Goal: Task Accomplishment & Management: Manage account settings

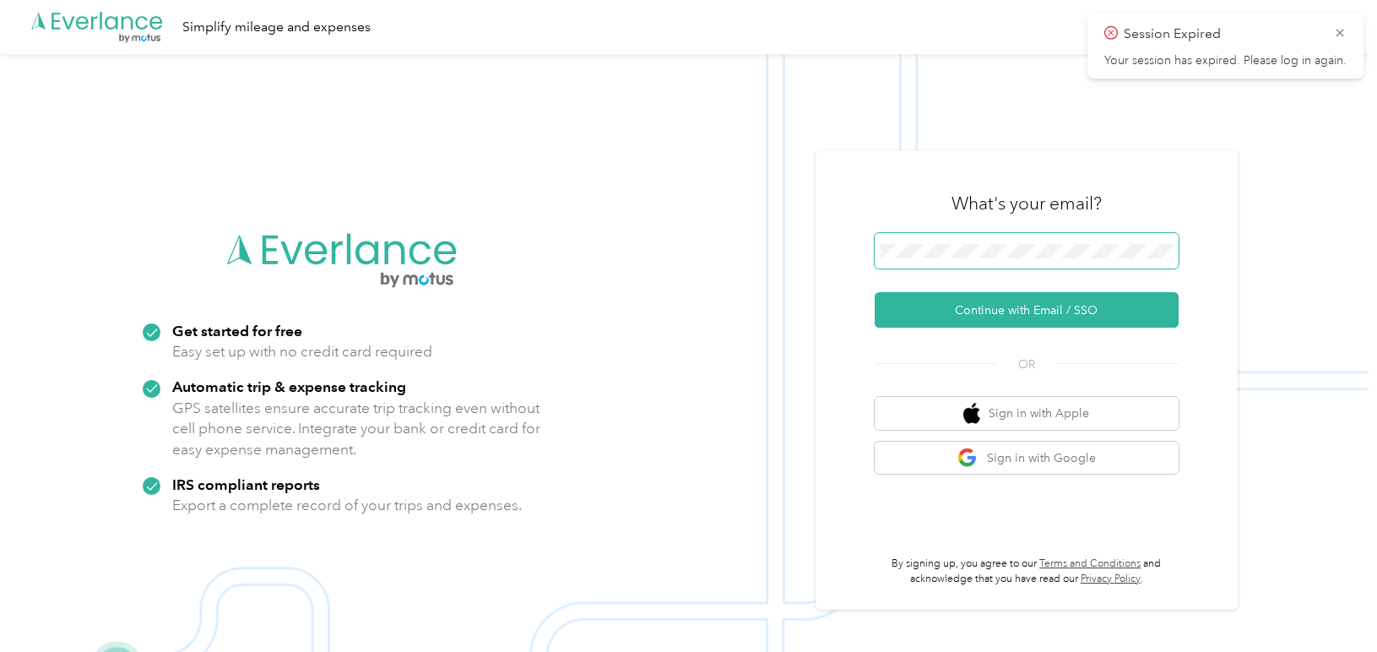
click at [1061, 241] on span at bounding box center [1027, 250] width 304 height 35
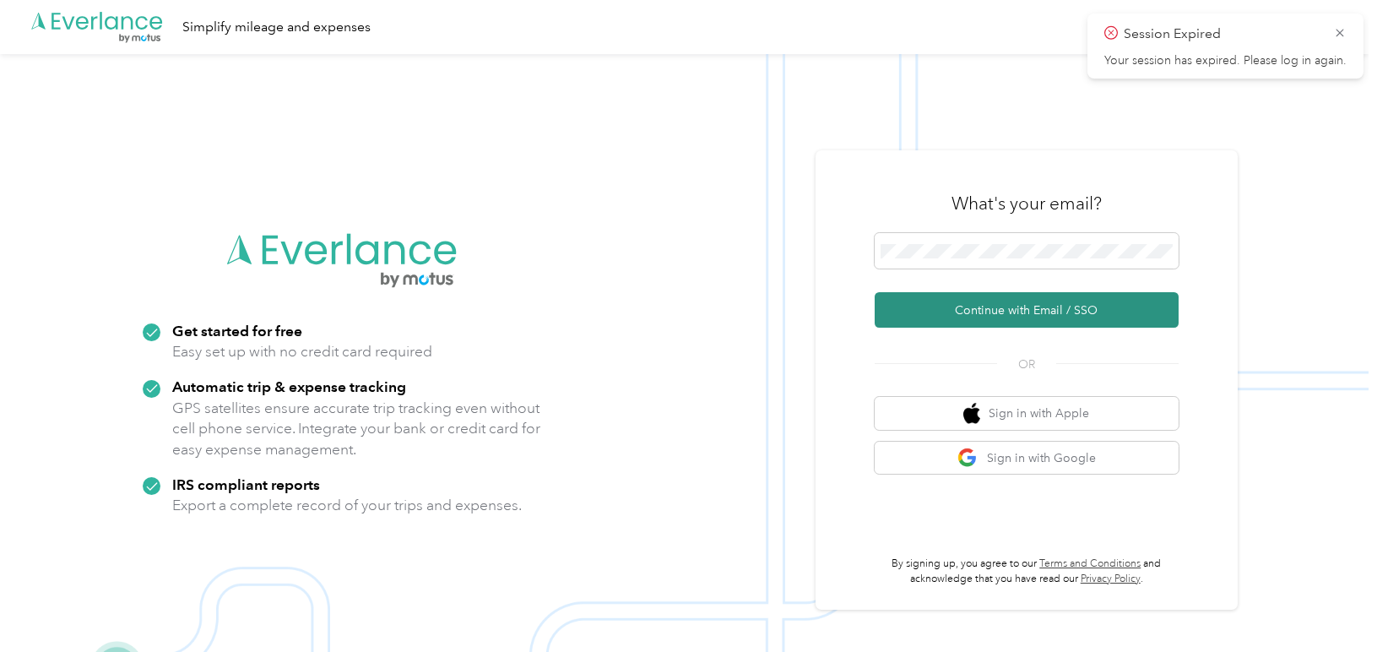
click at [1024, 306] on button "Continue with Email / SSO" at bounding box center [1027, 309] width 304 height 35
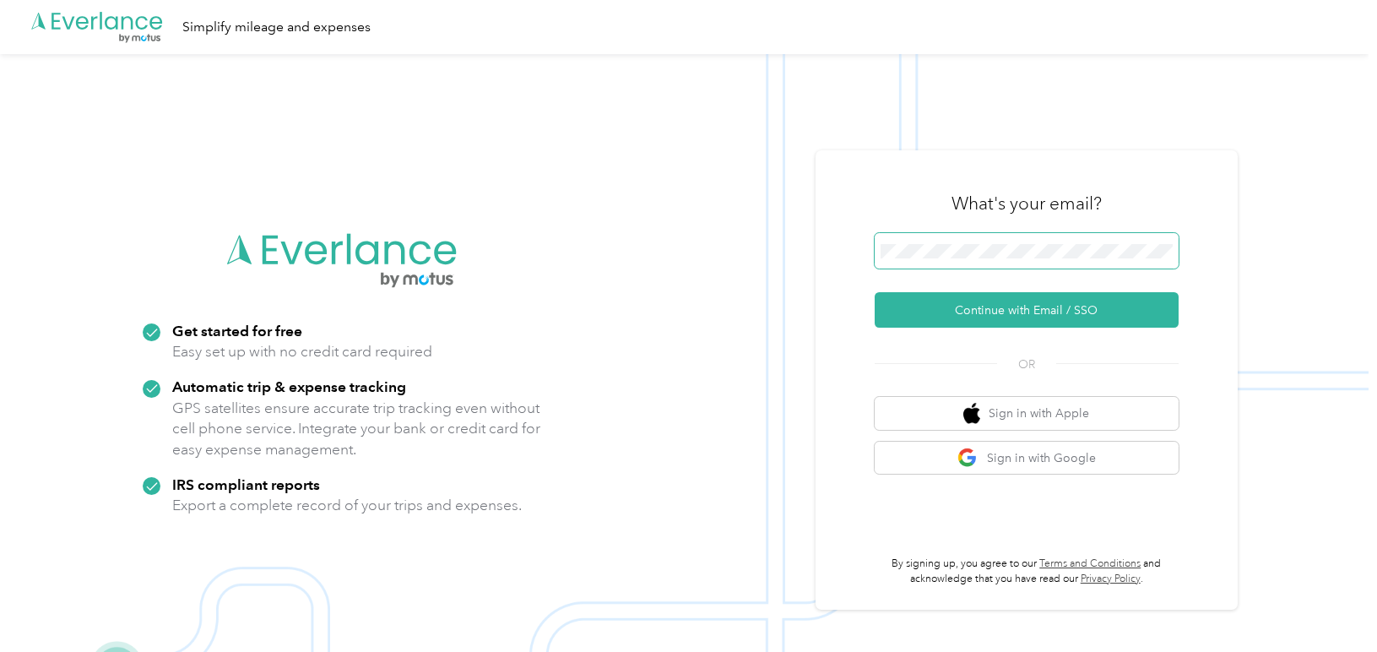
click at [1057, 241] on span at bounding box center [1027, 250] width 304 height 35
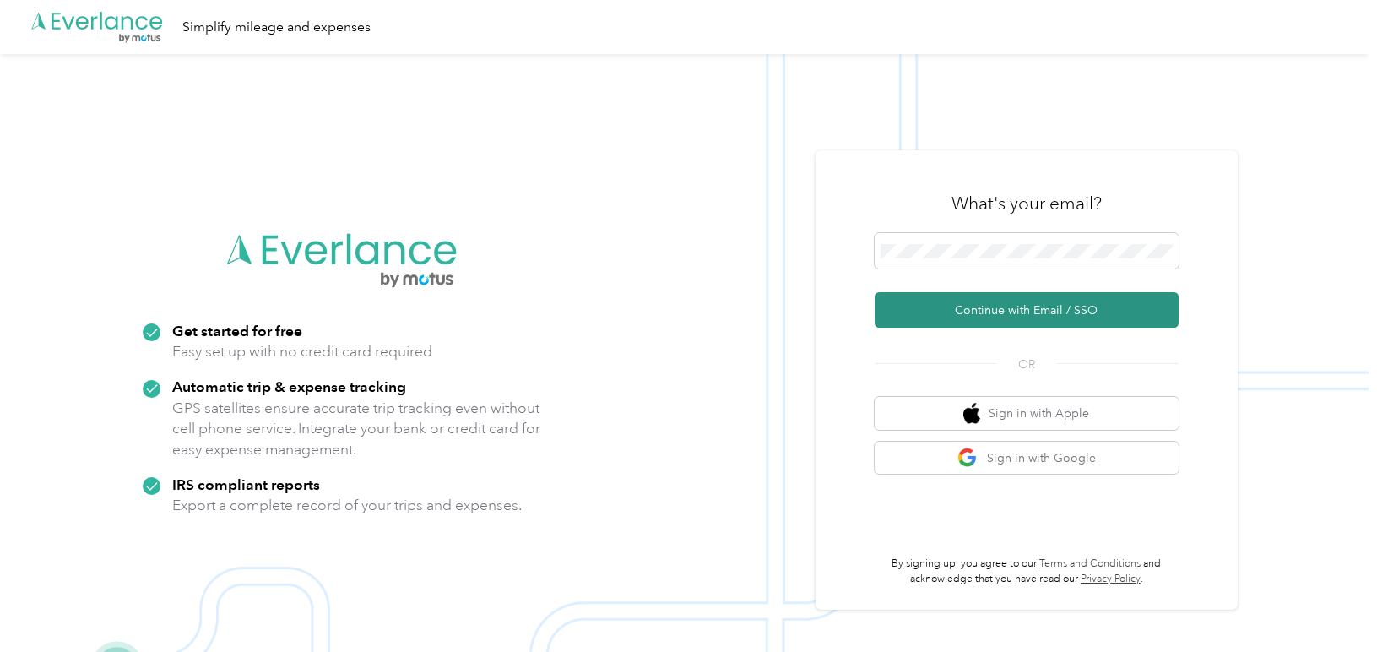
click at [1012, 306] on button "Continue with Email / SSO" at bounding box center [1027, 309] width 304 height 35
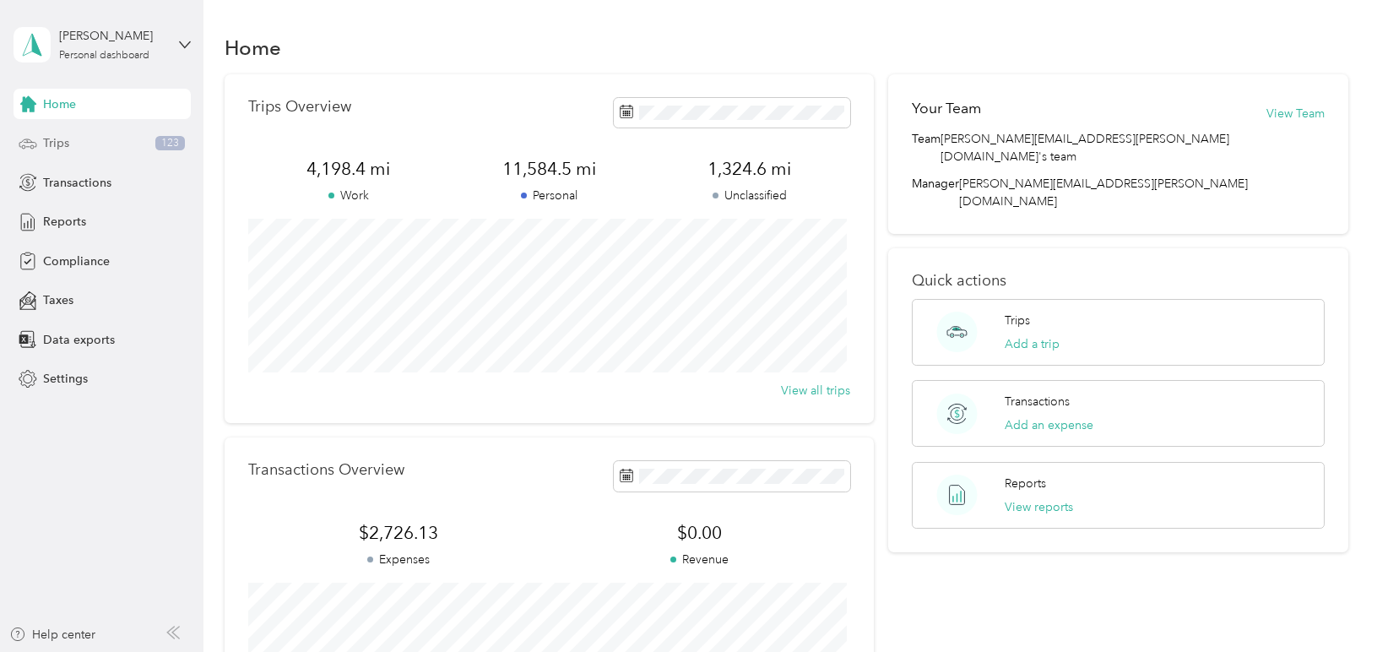
click at [51, 143] on span "Trips" at bounding box center [56, 143] width 26 height 18
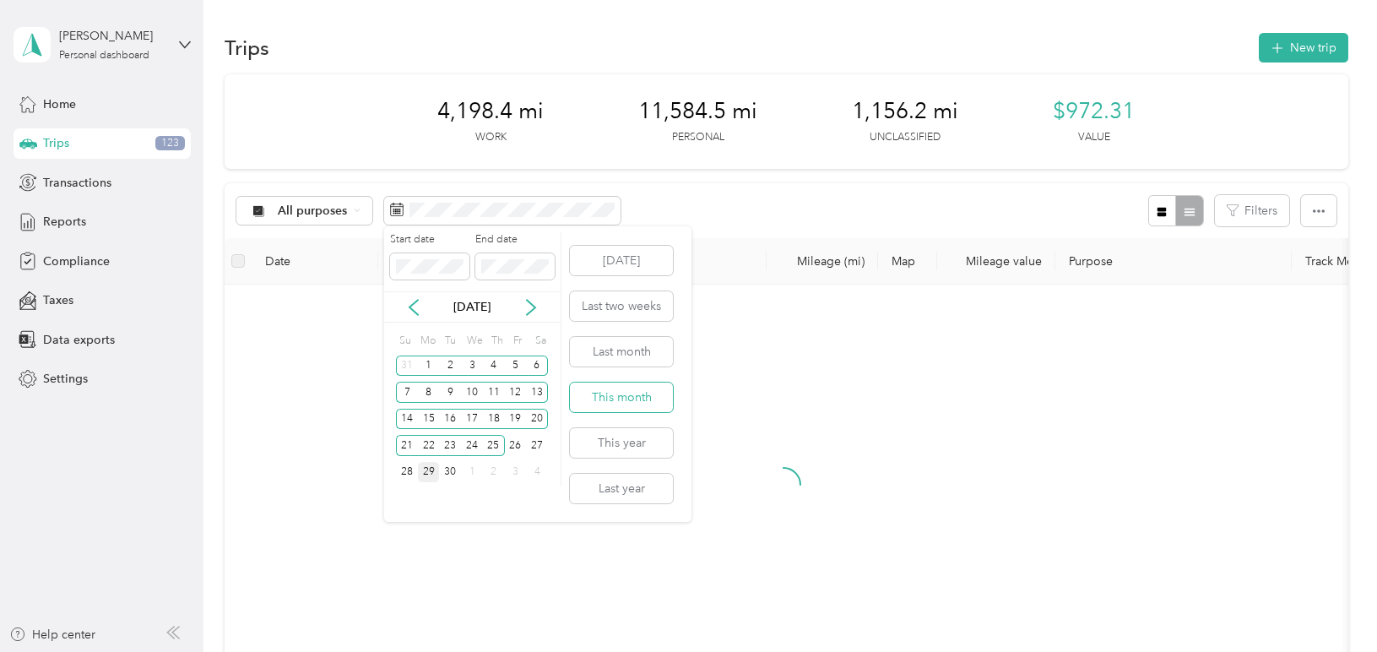
click at [616, 396] on button "This month" at bounding box center [621, 397] width 103 height 30
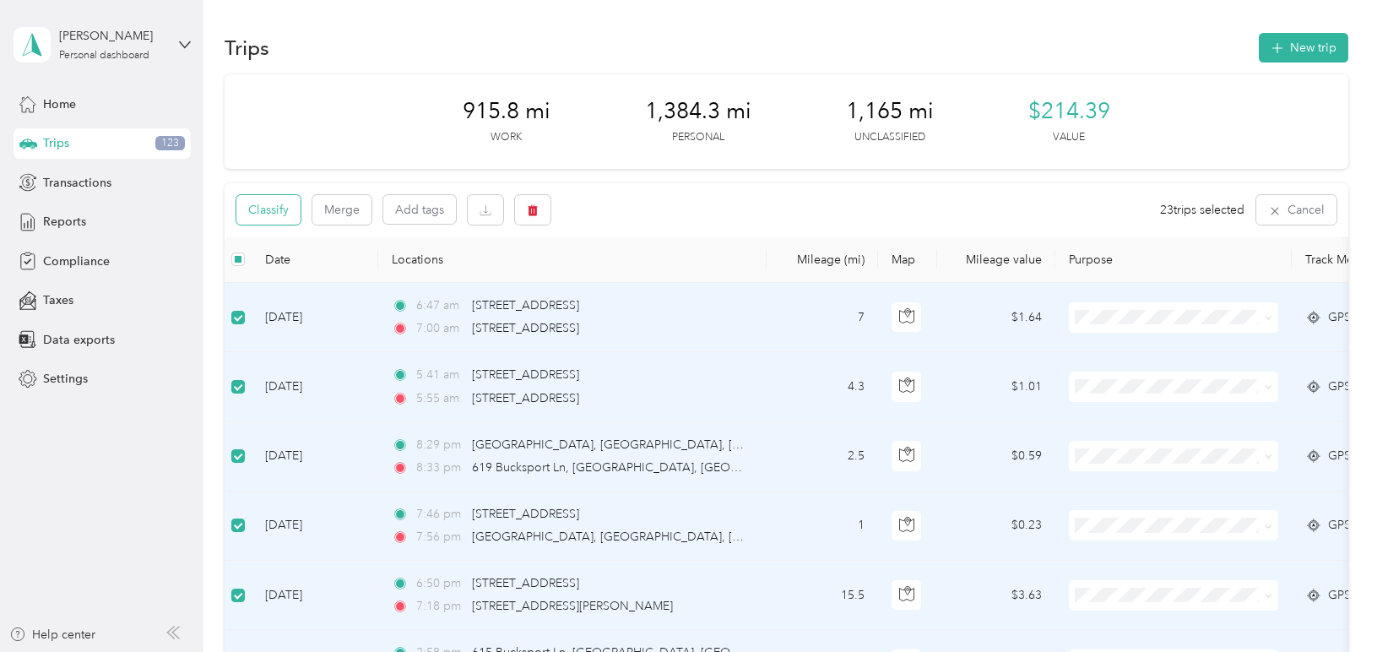
click at [279, 201] on button "Classify" at bounding box center [268, 210] width 64 height 30
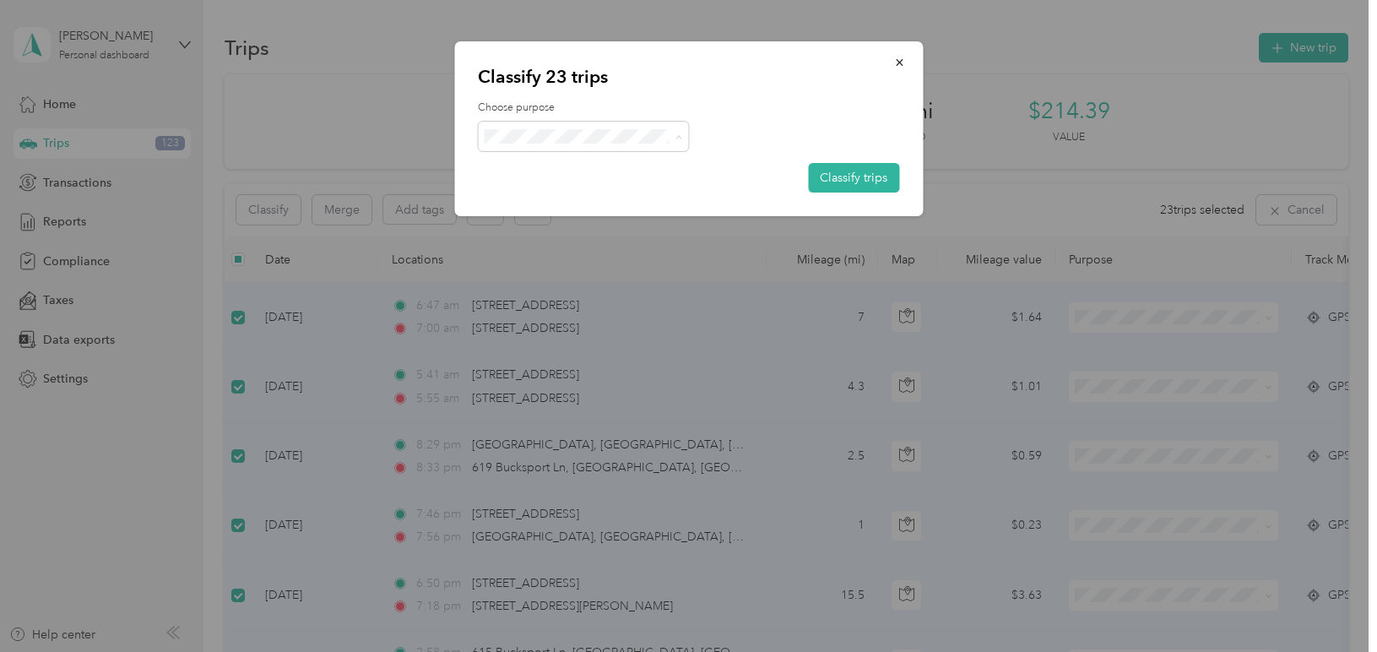
click at [592, 194] on span "Personal" at bounding box center [598, 197] width 157 height 18
click at [822, 169] on button "Classify trips" at bounding box center [853, 178] width 91 height 30
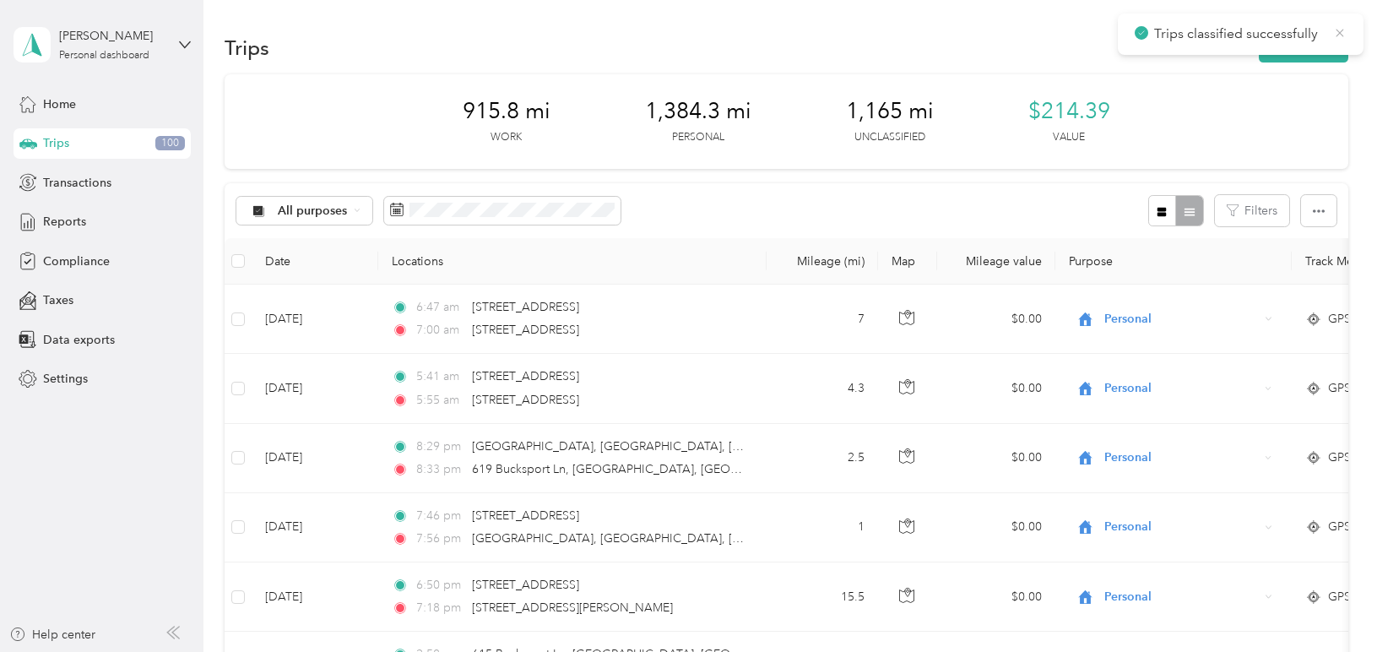
click at [1342, 34] on icon at bounding box center [1340, 32] width 14 height 15
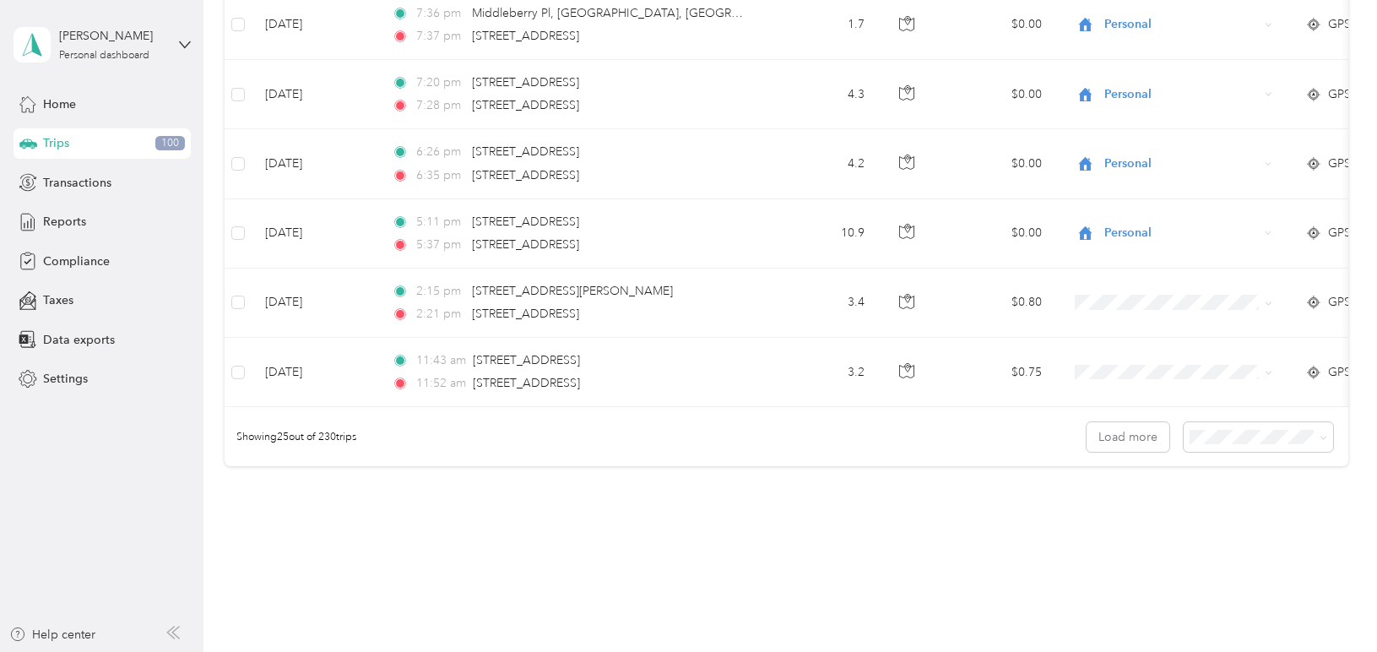
scroll to position [1674, 0]
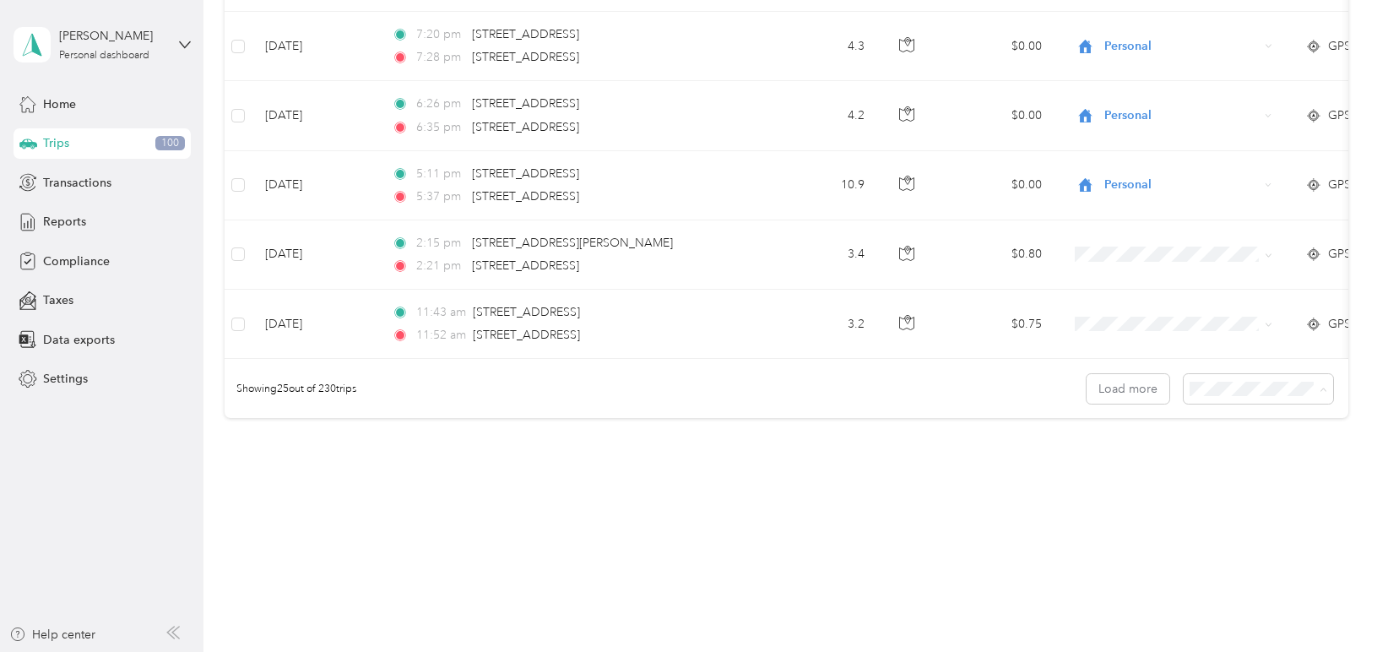
click at [1221, 474] on span "100 per load" at bounding box center [1225, 479] width 69 height 14
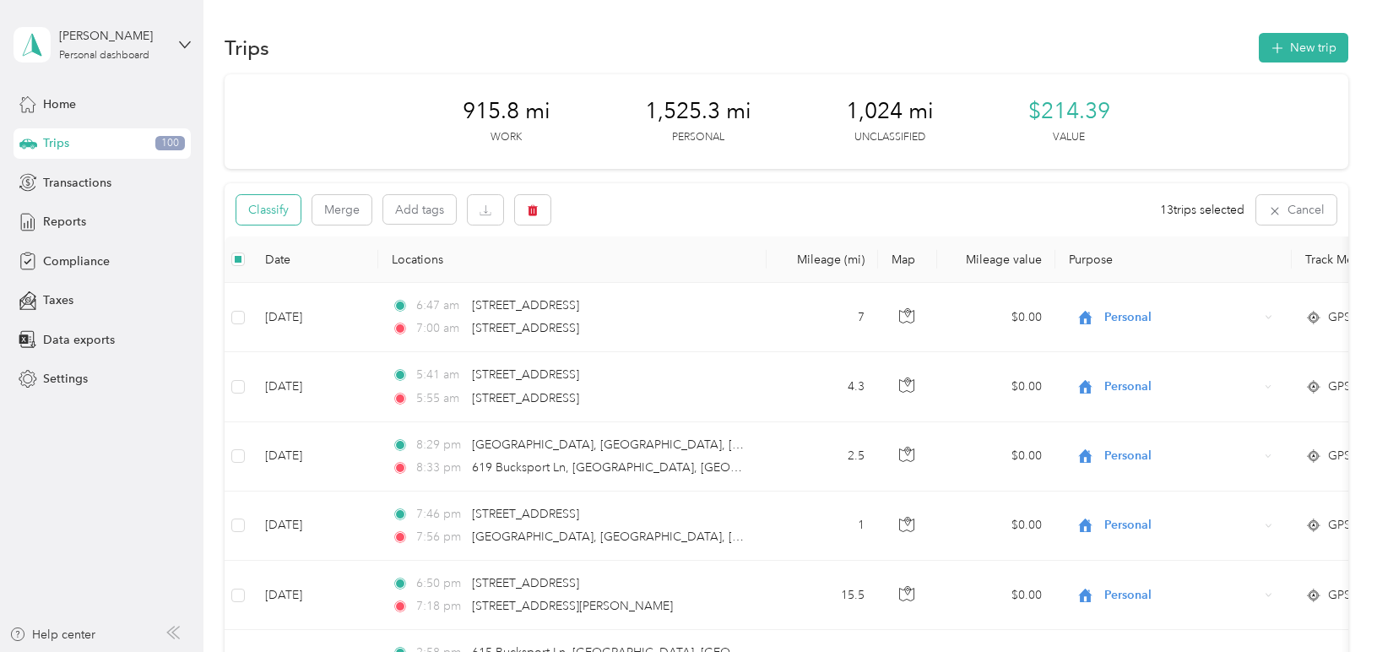
click at [278, 219] on button "Classify" at bounding box center [268, 210] width 64 height 30
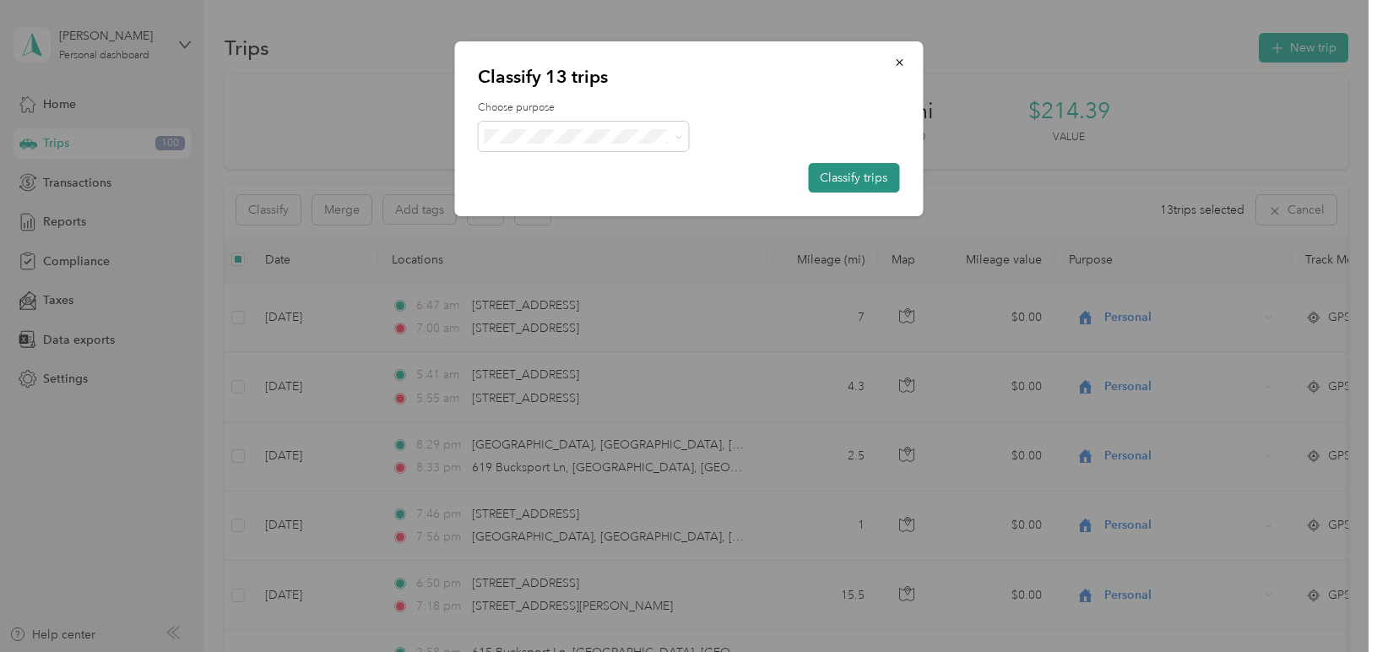
click at [860, 165] on button "Classify trips" at bounding box center [853, 178] width 91 height 30
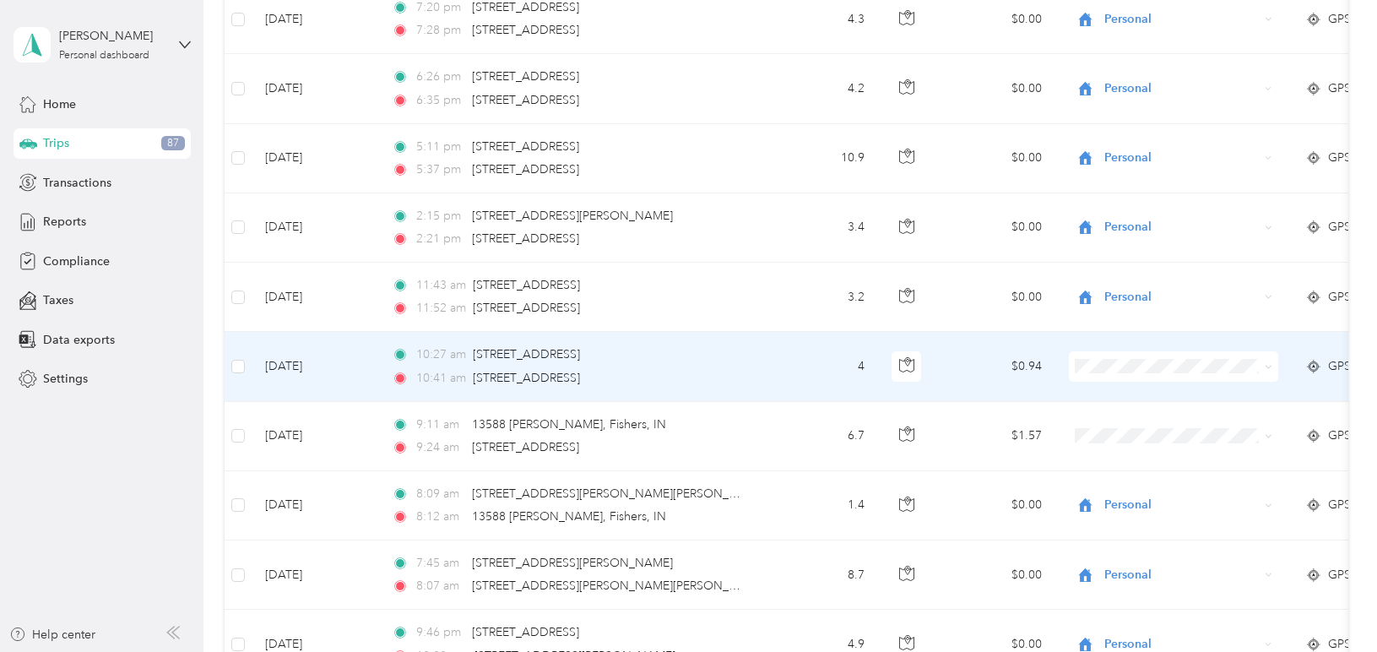
scroll to position [1773, 0]
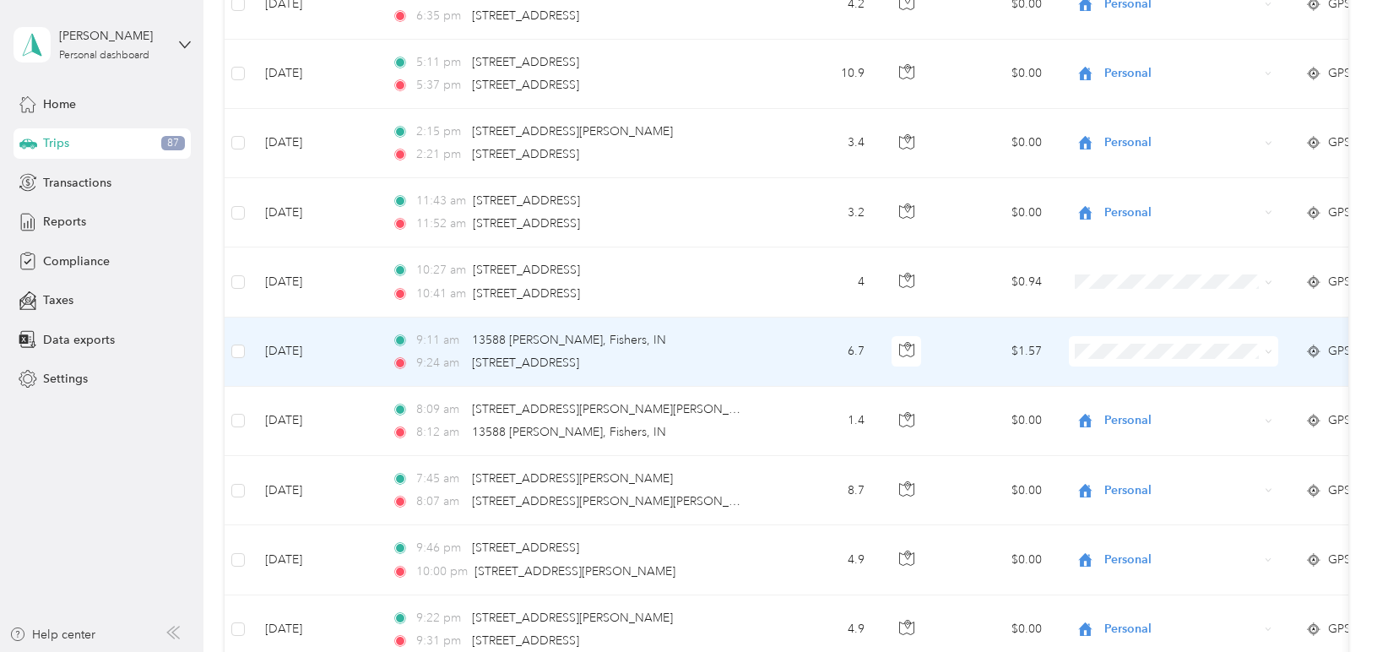
click at [1156, 375] on span "Convergint Technologies" at bounding box center [1189, 383] width 156 height 18
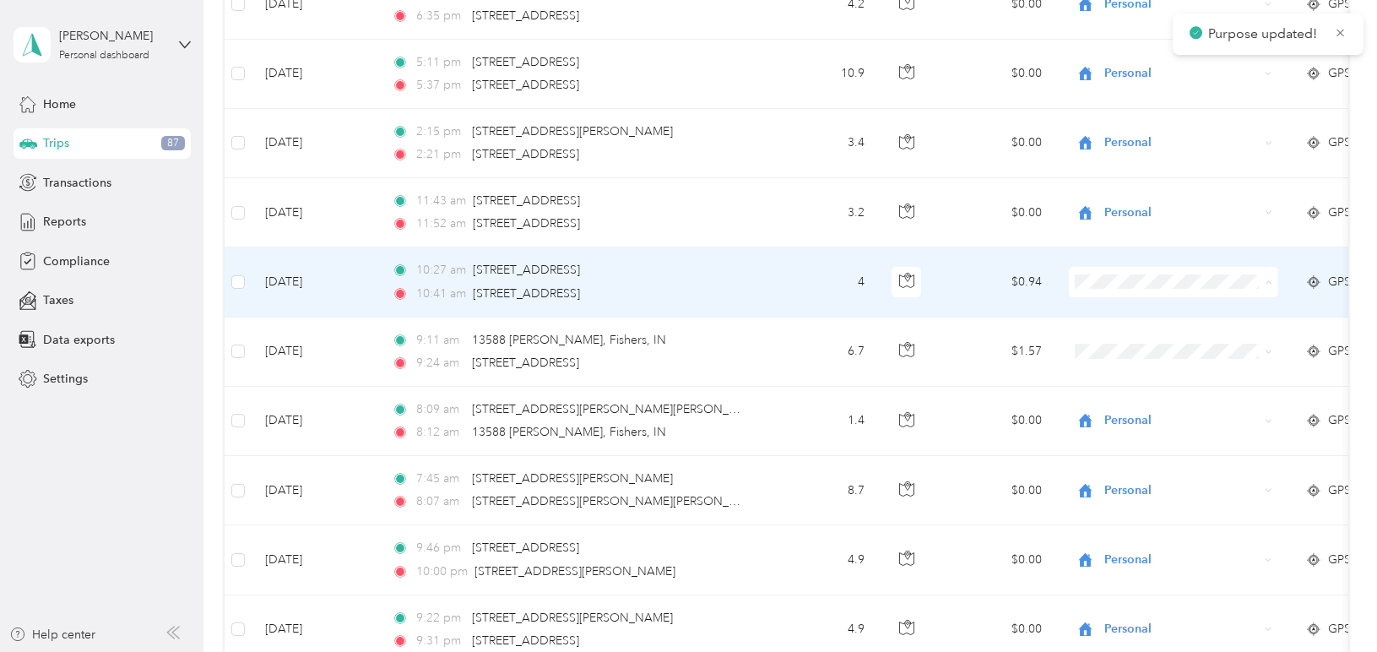
click at [1149, 312] on span "Convergint Technologies" at bounding box center [1189, 314] width 156 height 18
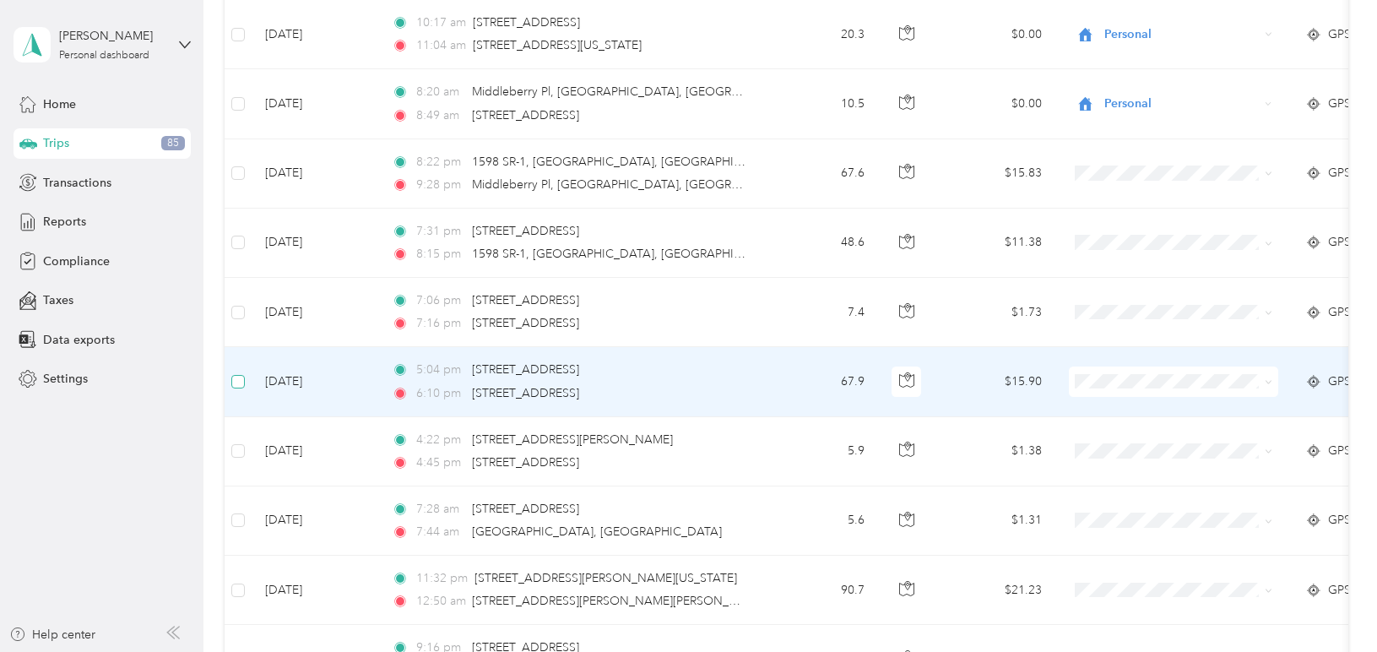
scroll to position [2786, 0]
click at [1168, 413] on span "Convergint Technologies" at bounding box center [1189, 412] width 156 height 18
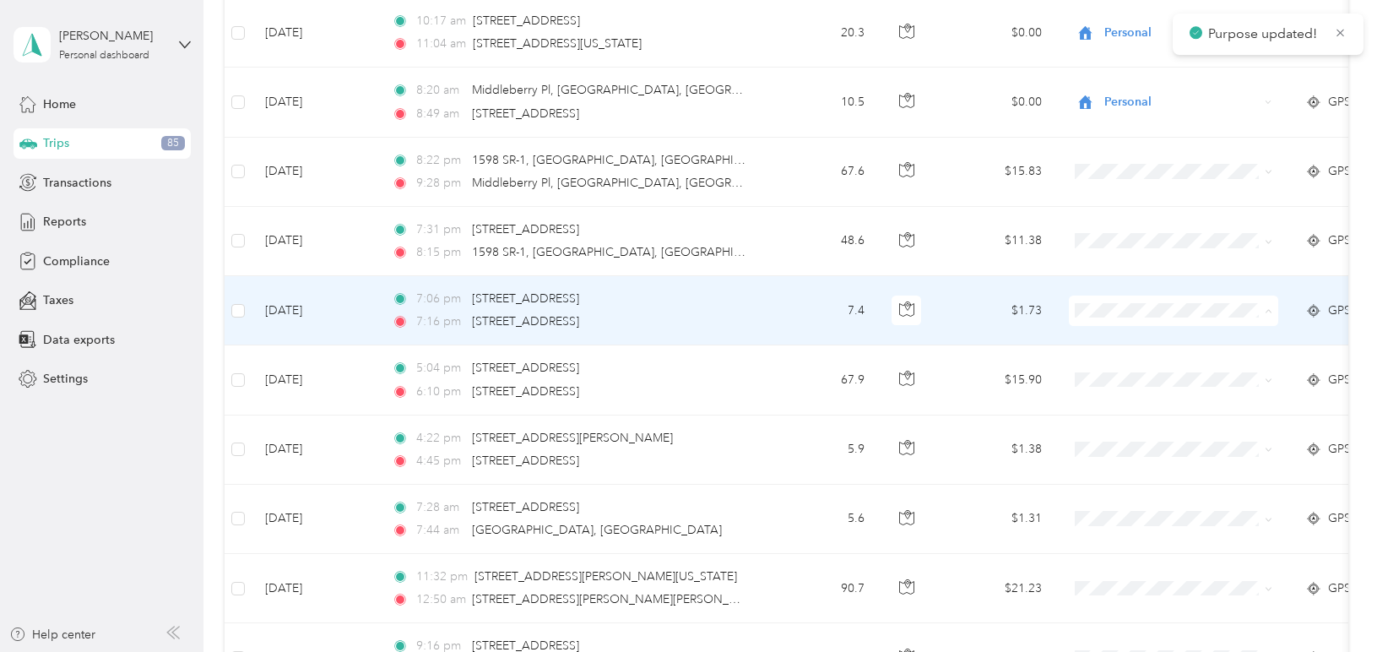
click at [1122, 342] on span "Convergint Technologies" at bounding box center [1189, 342] width 156 height 18
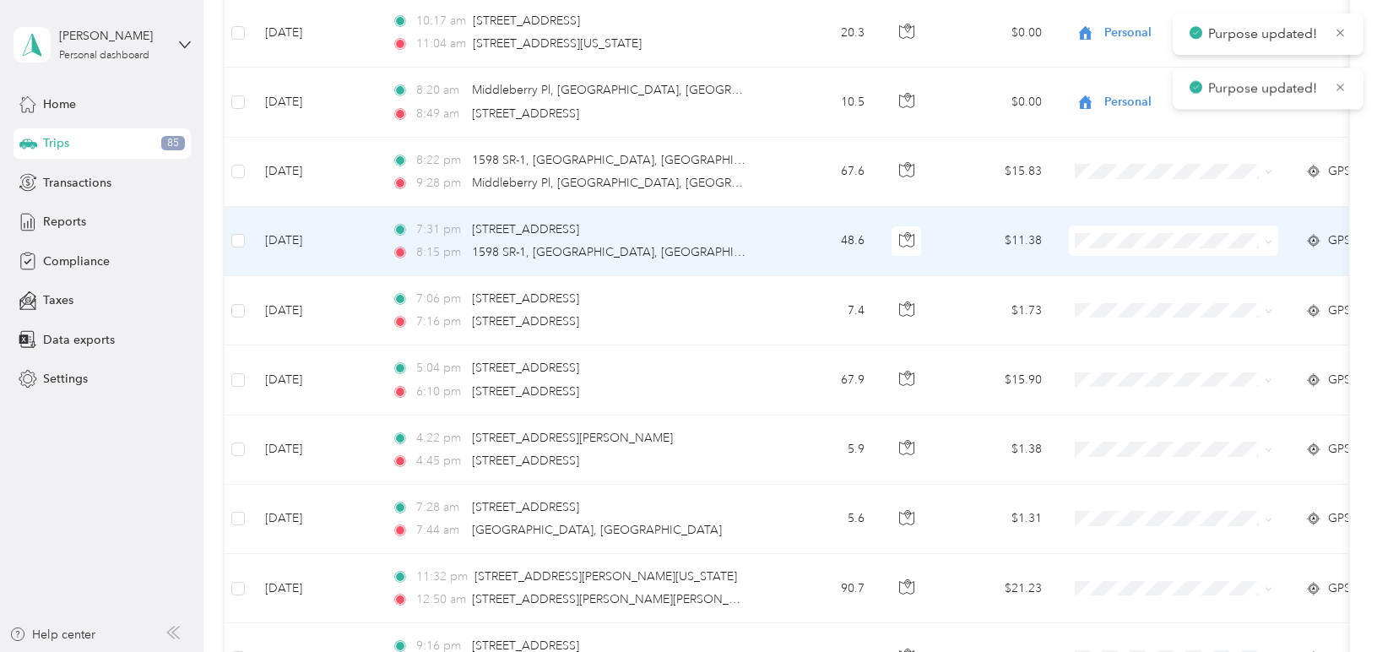
click at [1137, 272] on span "Convergint Technologies" at bounding box center [1189, 272] width 156 height 18
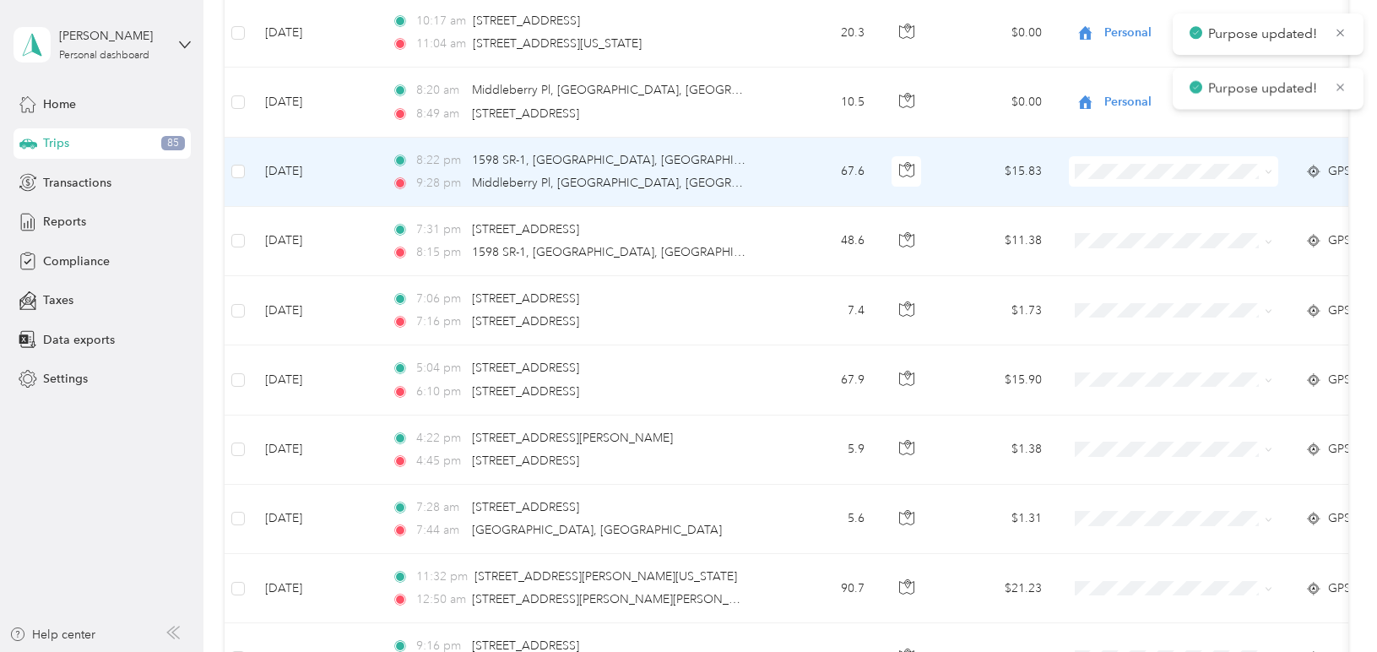
click at [1126, 199] on span "Convergint Technologies" at bounding box center [1189, 199] width 156 height 18
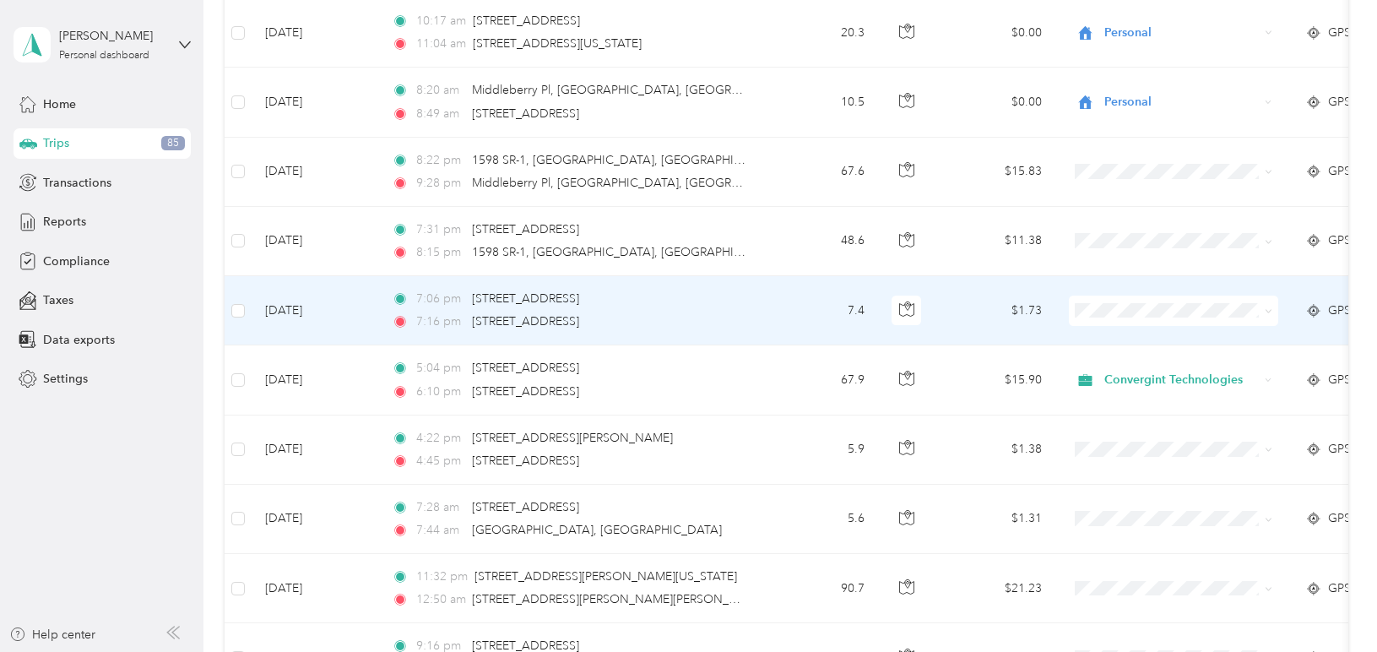
click at [1149, 343] on span "Convergint Technologies" at bounding box center [1189, 335] width 156 height 18
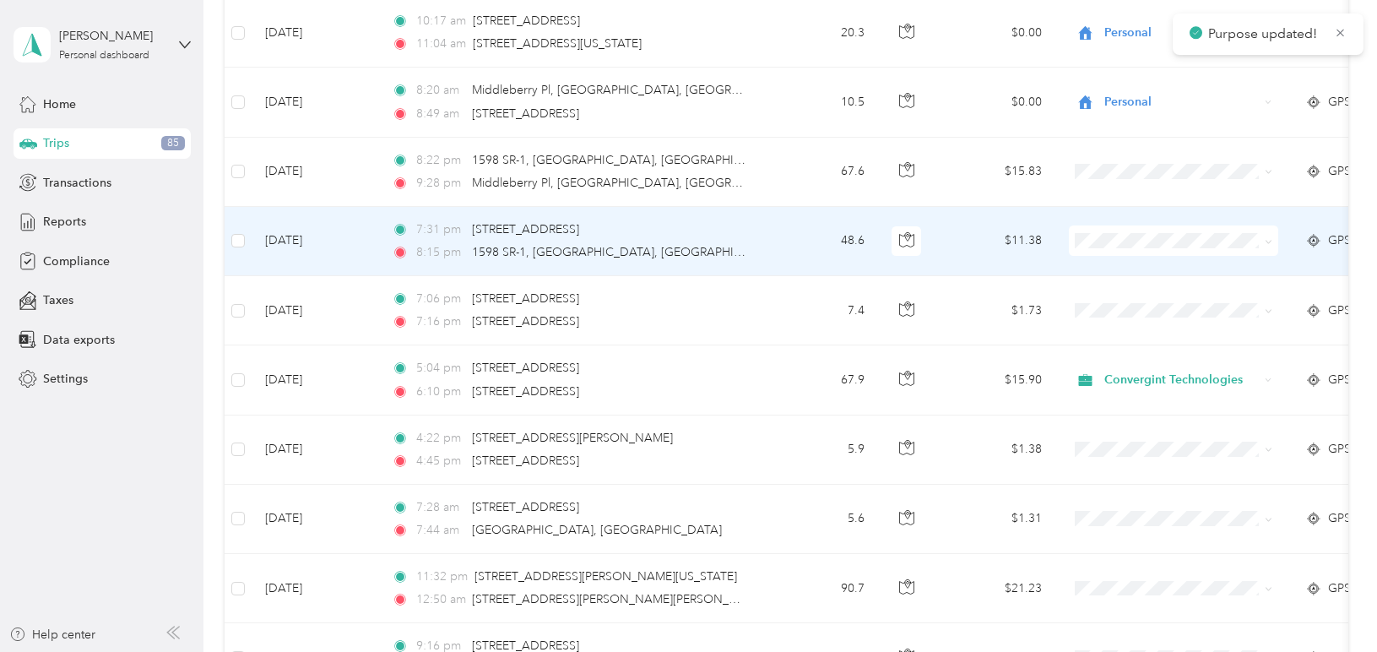
click at [1135, 269] on span "Convergint Technologies" at bounding box center [1189, 266] width 156 height 18
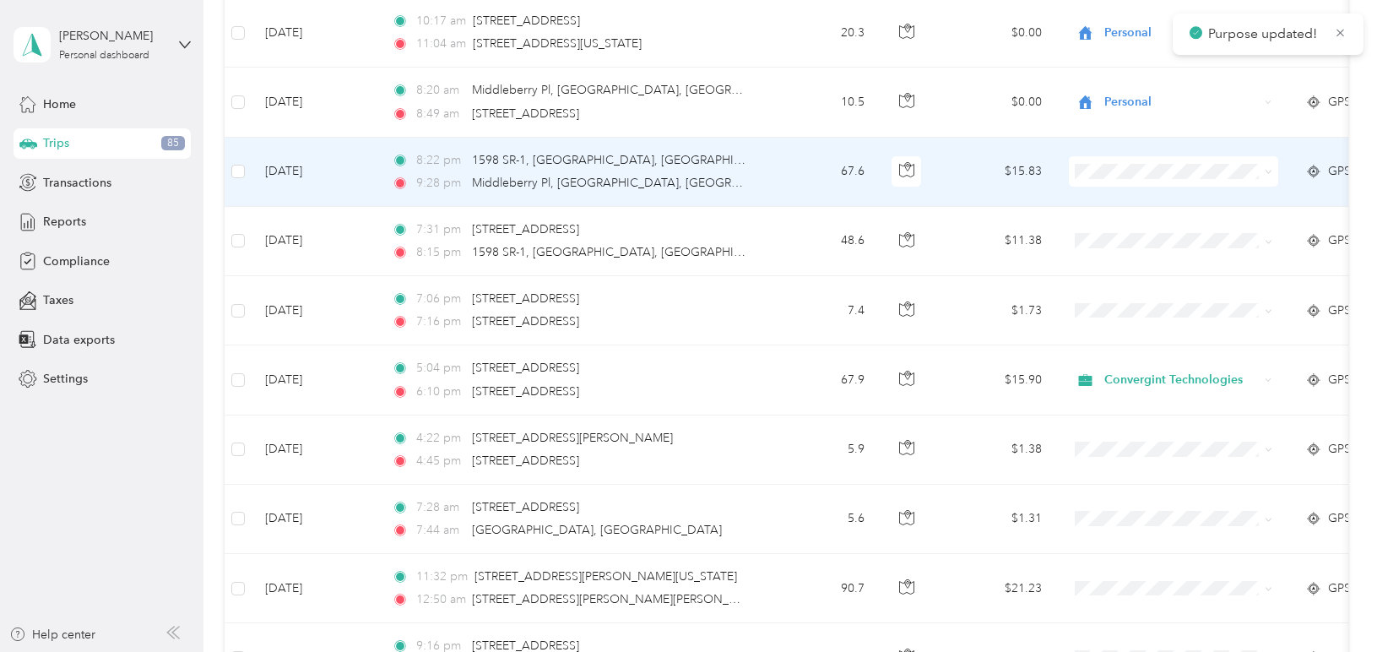
click at [1133, 203] on span "Convergint Technologies" at bounding box center [1189, 200] width 156 height 18
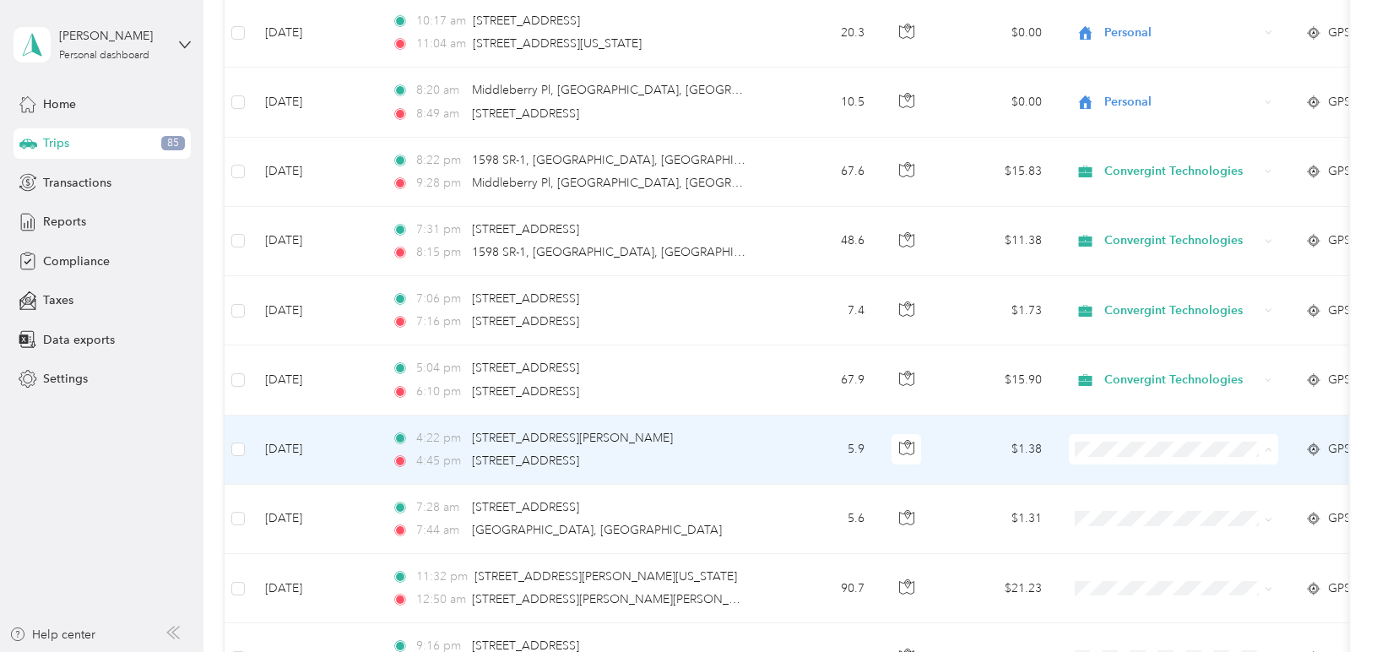
click at [1146, 501] on span "Personal" at bounding box center [1189, 510] width 156 height 18
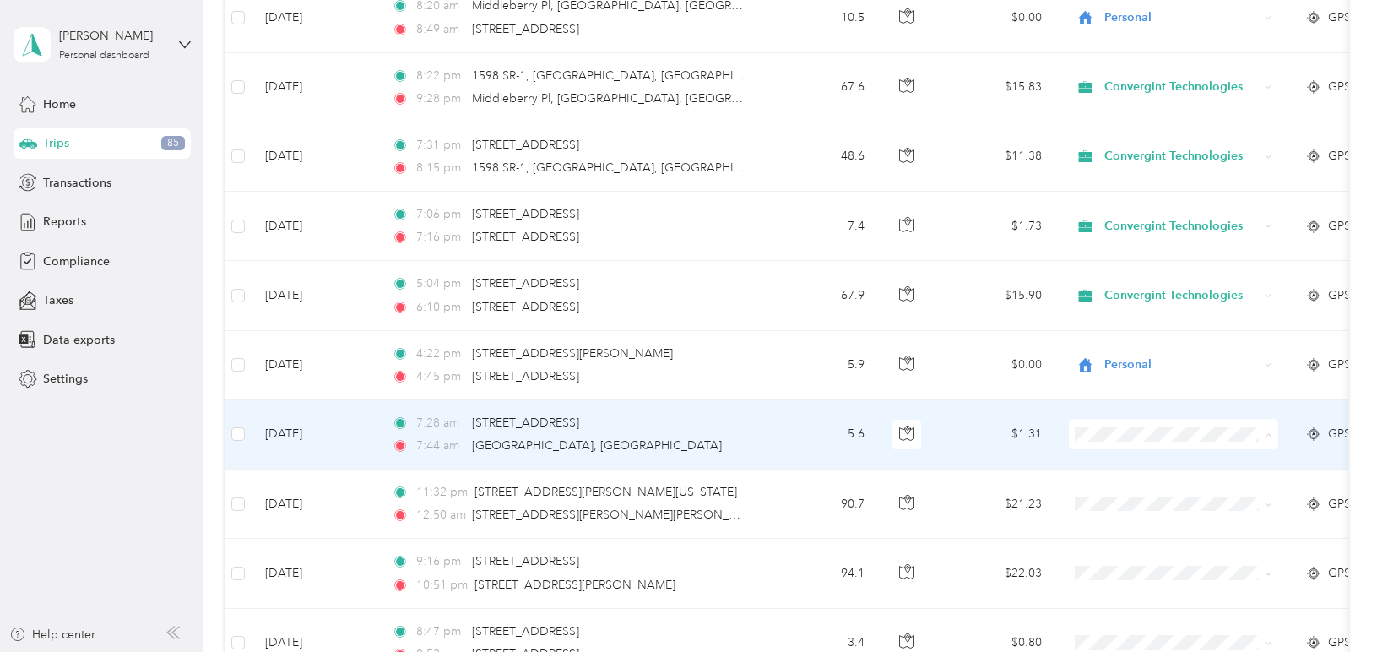
click at [1141, 469] on li "Convergint Technologies" at bounding box center [1173, 466] width 209 height 30
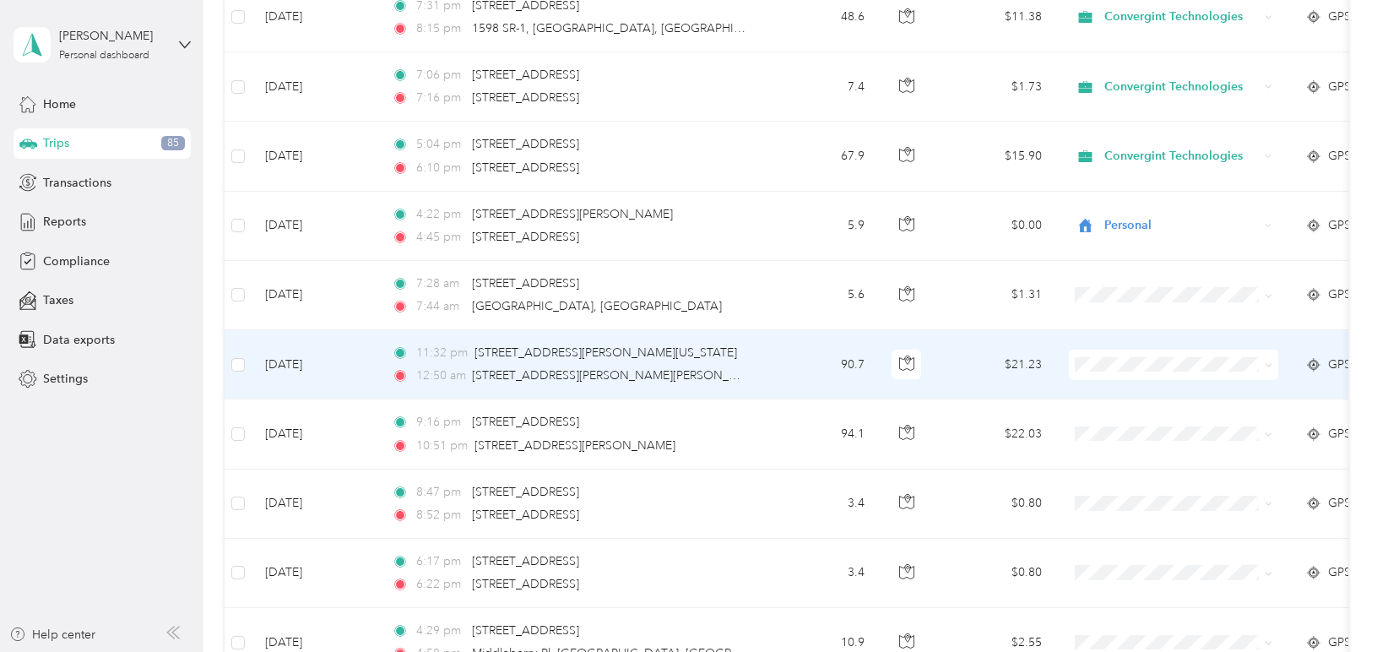
scroll to position [3039, 0]
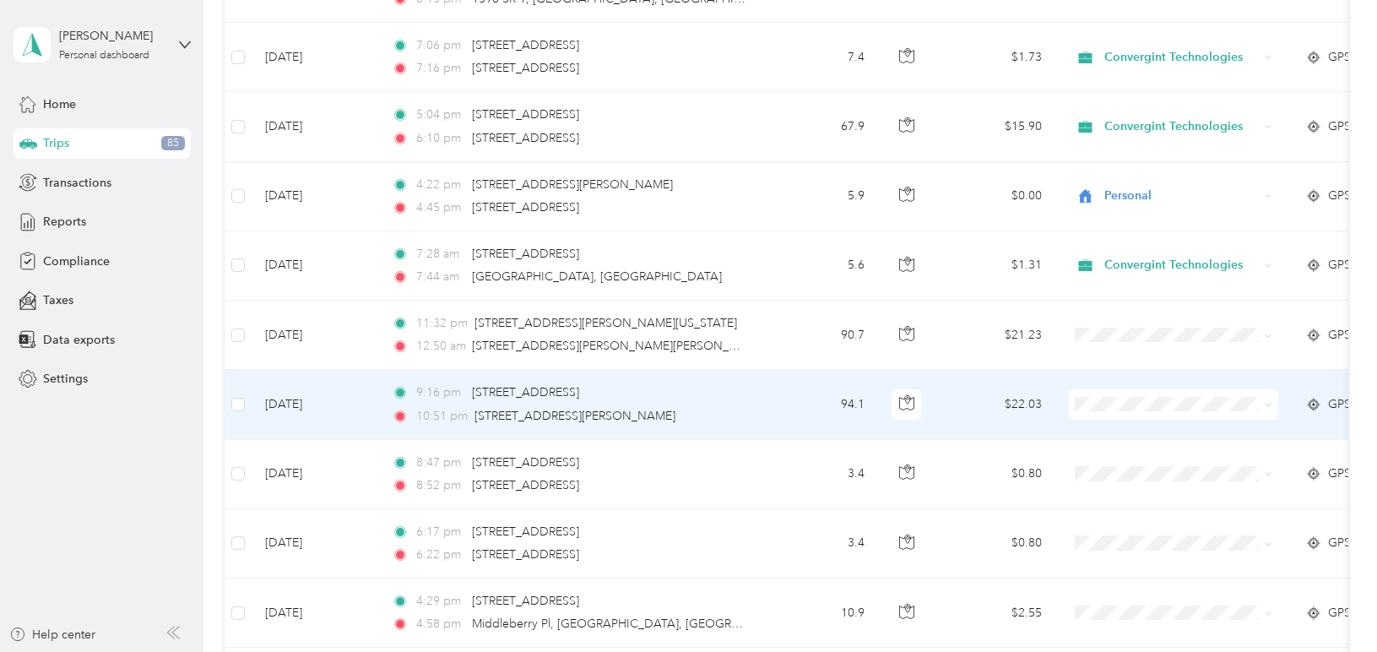
click at [1105, 438] on span "Convergint Technologies" at bounding box center [1174, 436] width 186 height 18
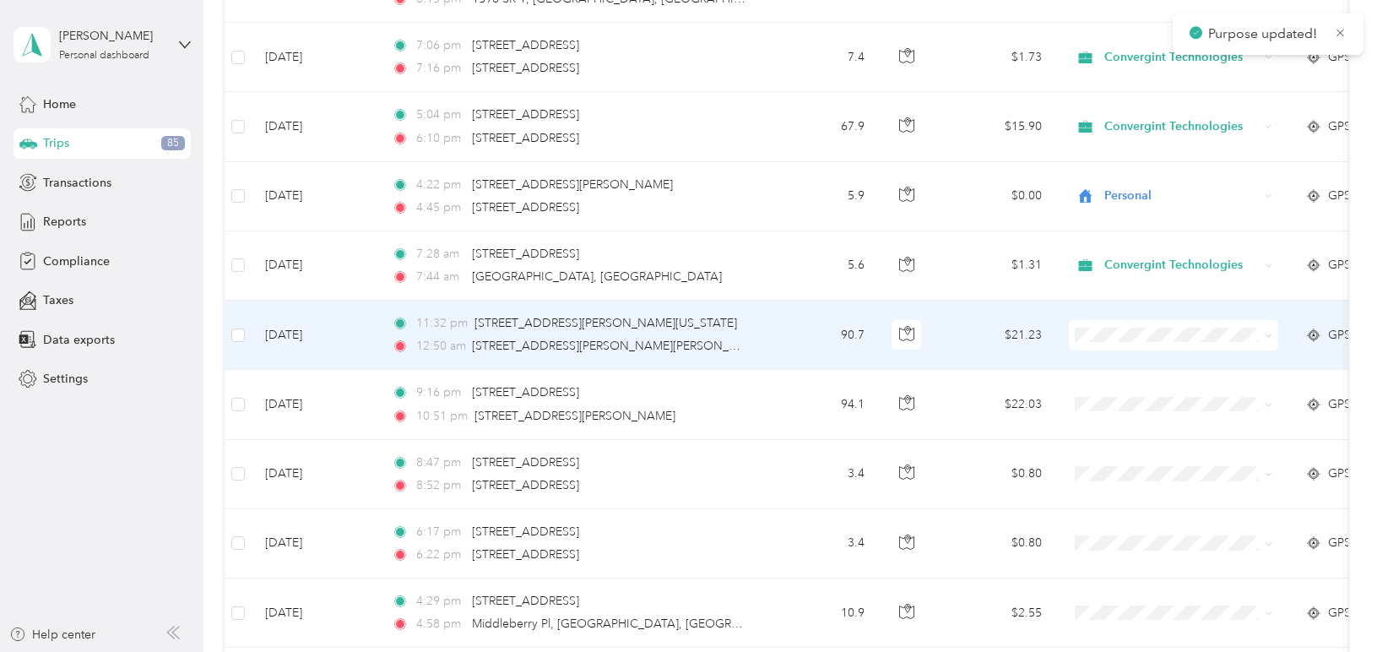
click at [1128, 361] on span "Convergint Technologies" at bounding box center [1189, 365] width 156 height 18
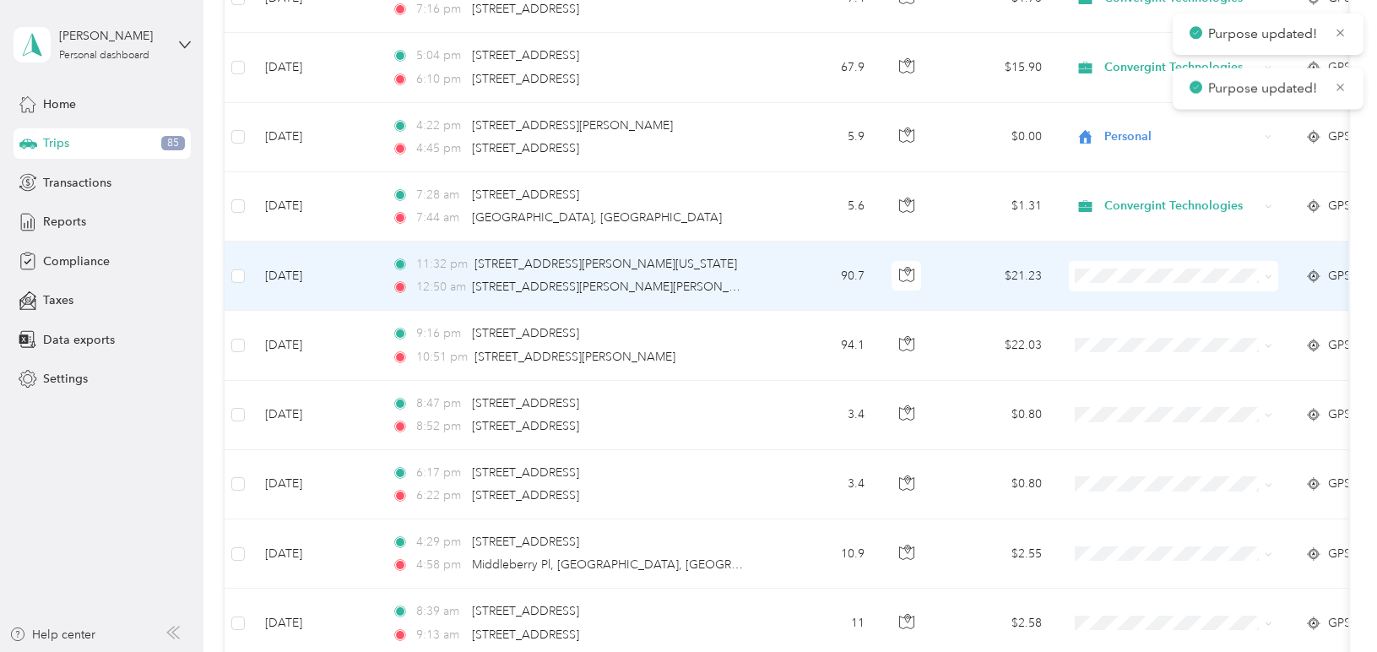
scroll to position [3124, 0]
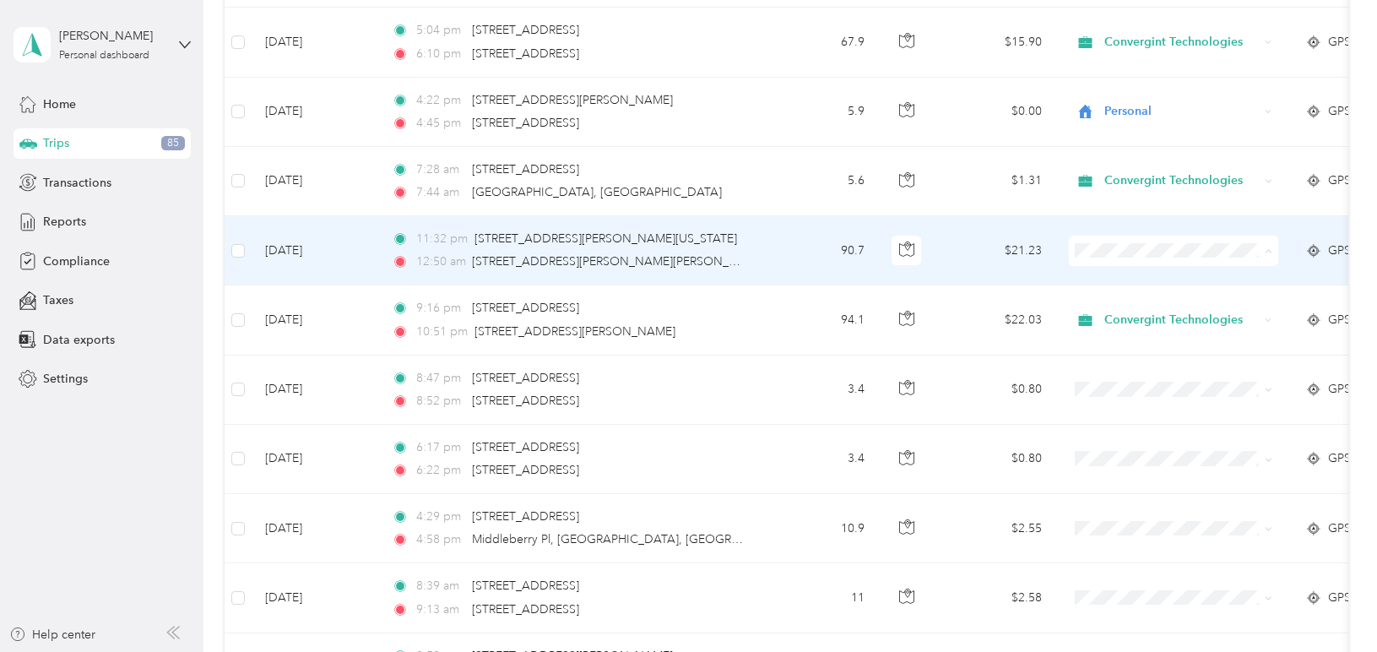
click at [1113, 276] on span "Convergint Technologies" at bounding box center [1189, 283] width 156 height 18
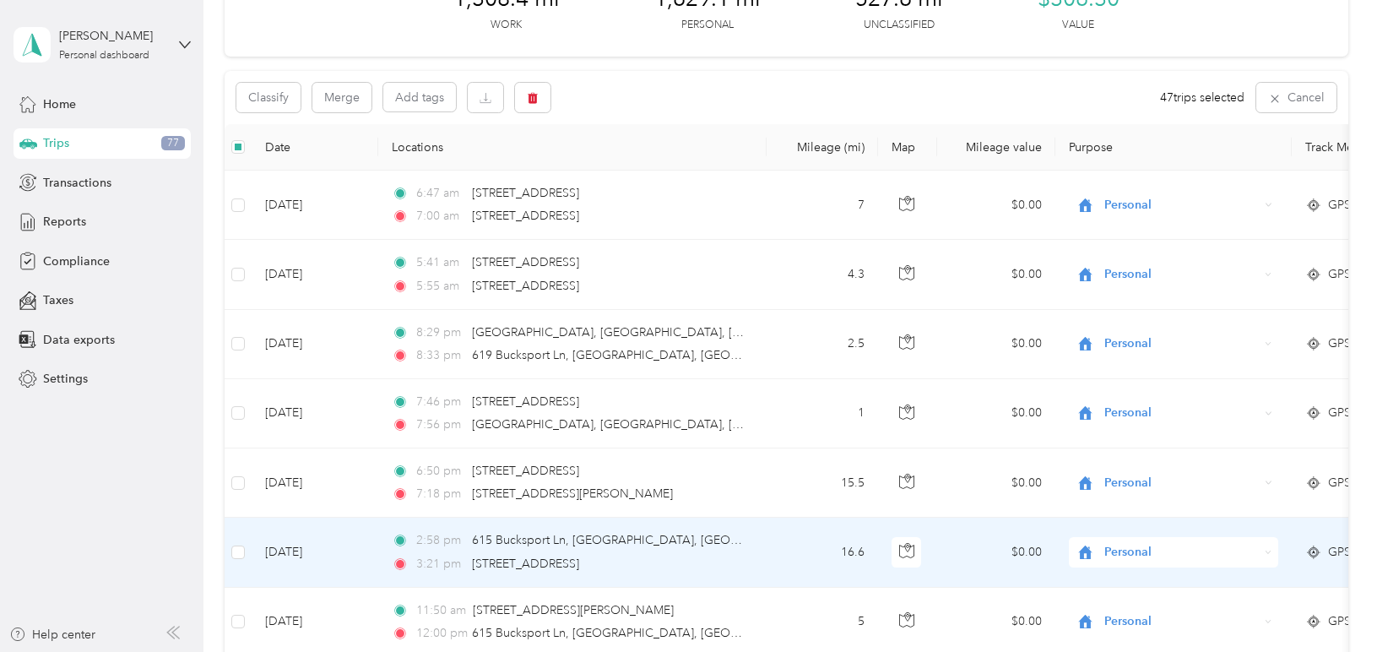
scroll to position [0, 0]
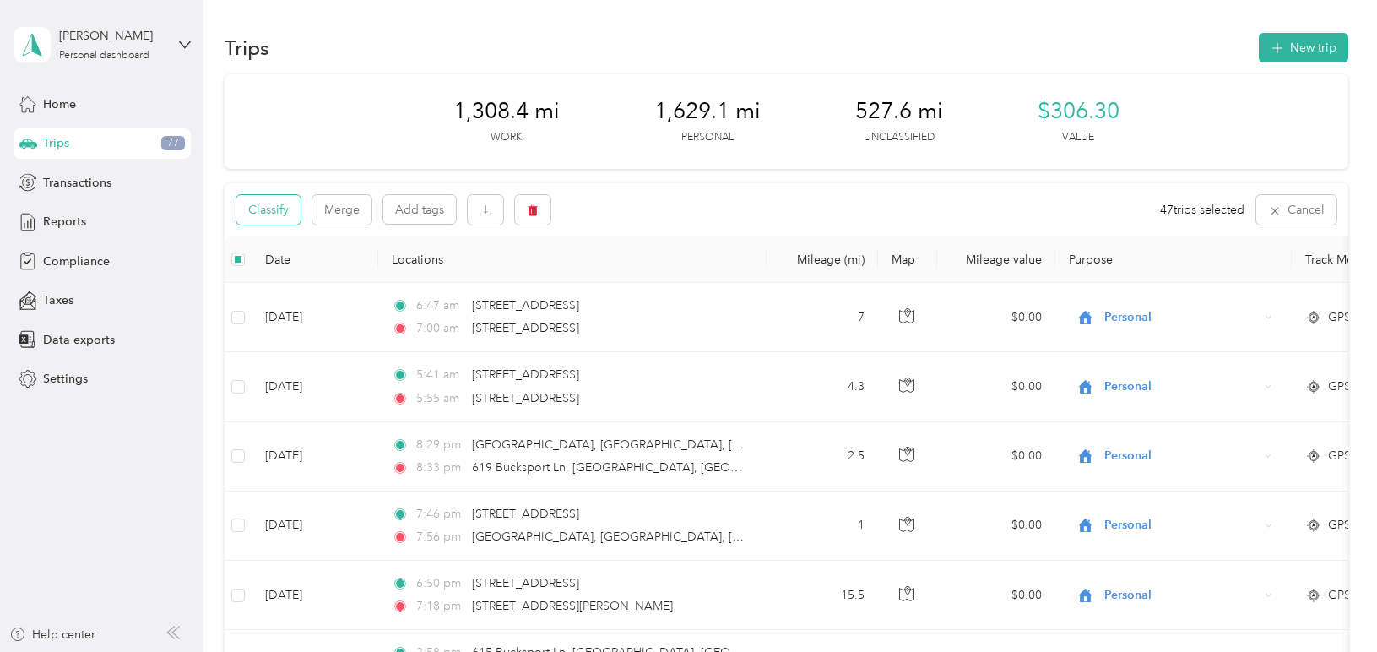
click at [284, 219] on button "Classify" at bounding box center [268, 210] width 64 height 30
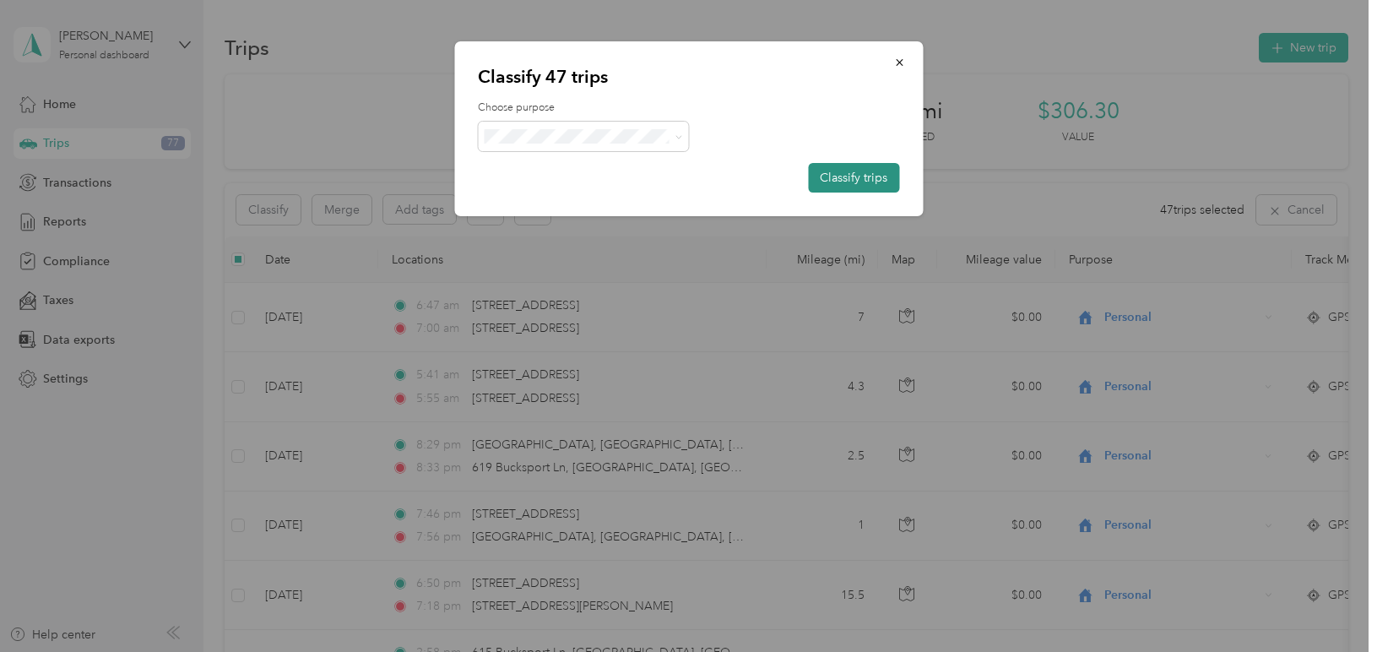
click at [852, 173] on button "Classify trips" at bounding box center [853, 178] width 91 height 30
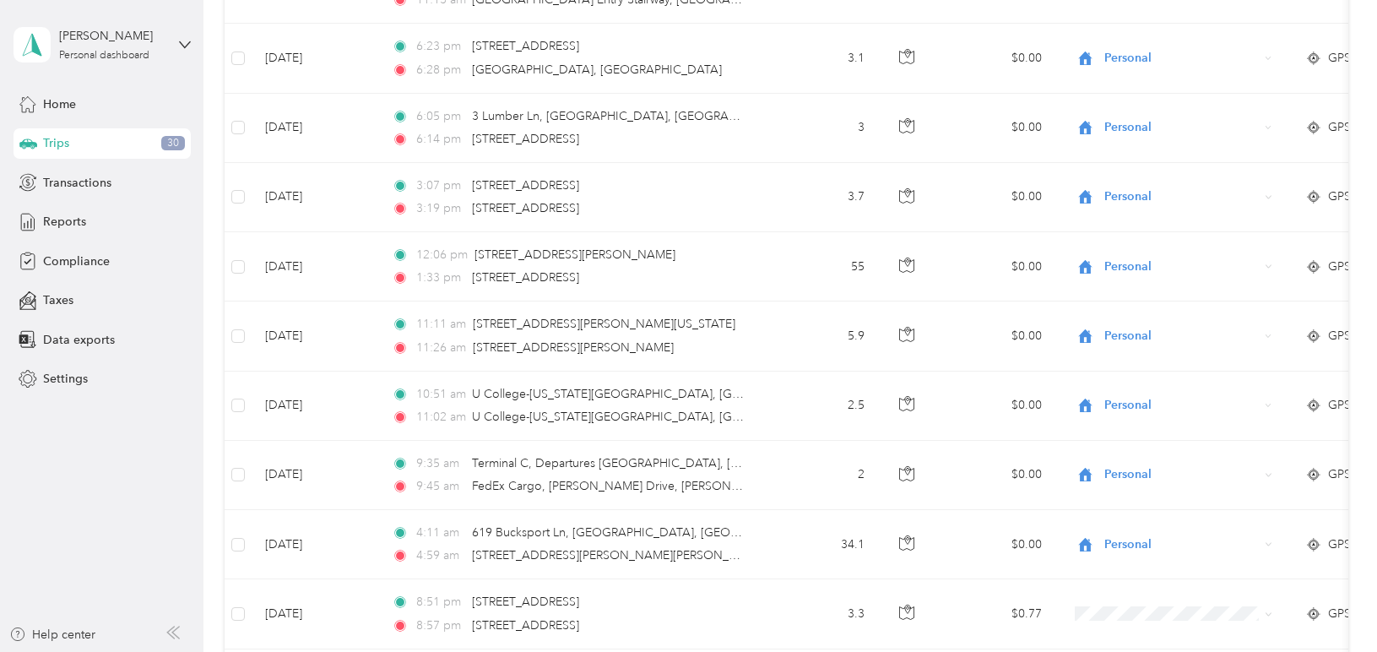
scroll to position [6500, 0]
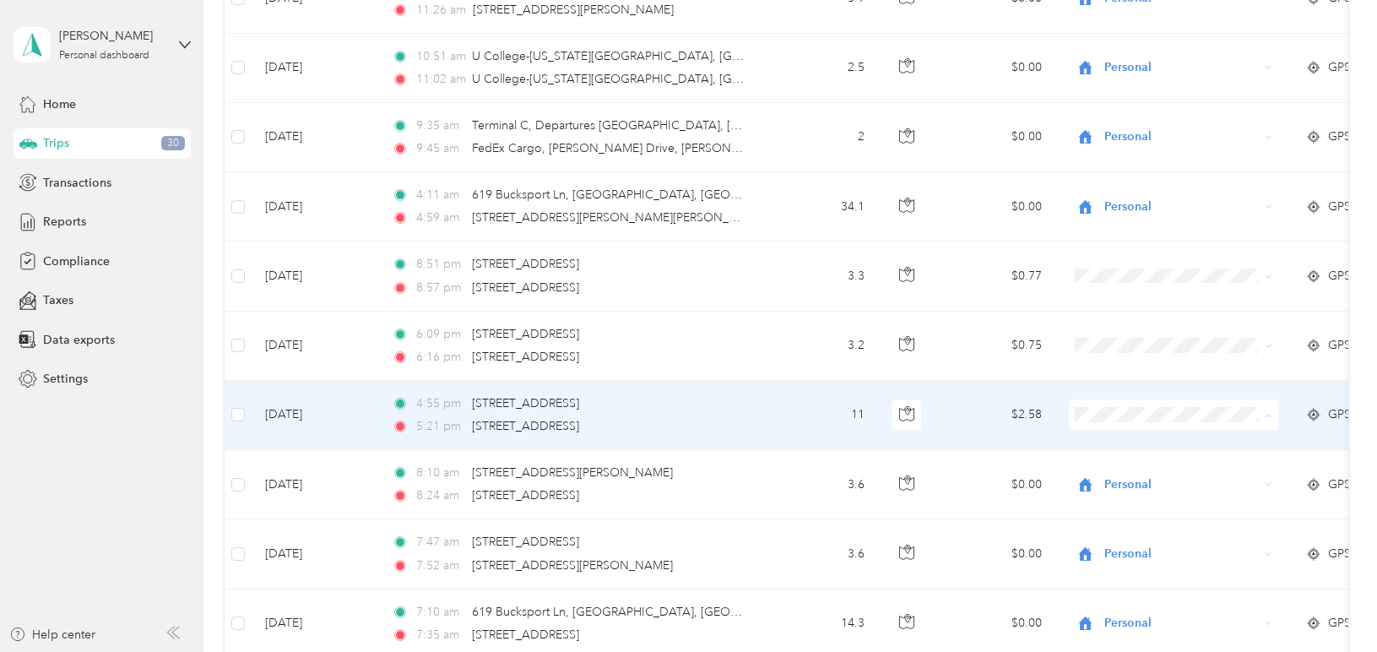
click at [1125, 467] on span "Personal" at bounding box center [1189, 476] width 156 height 18
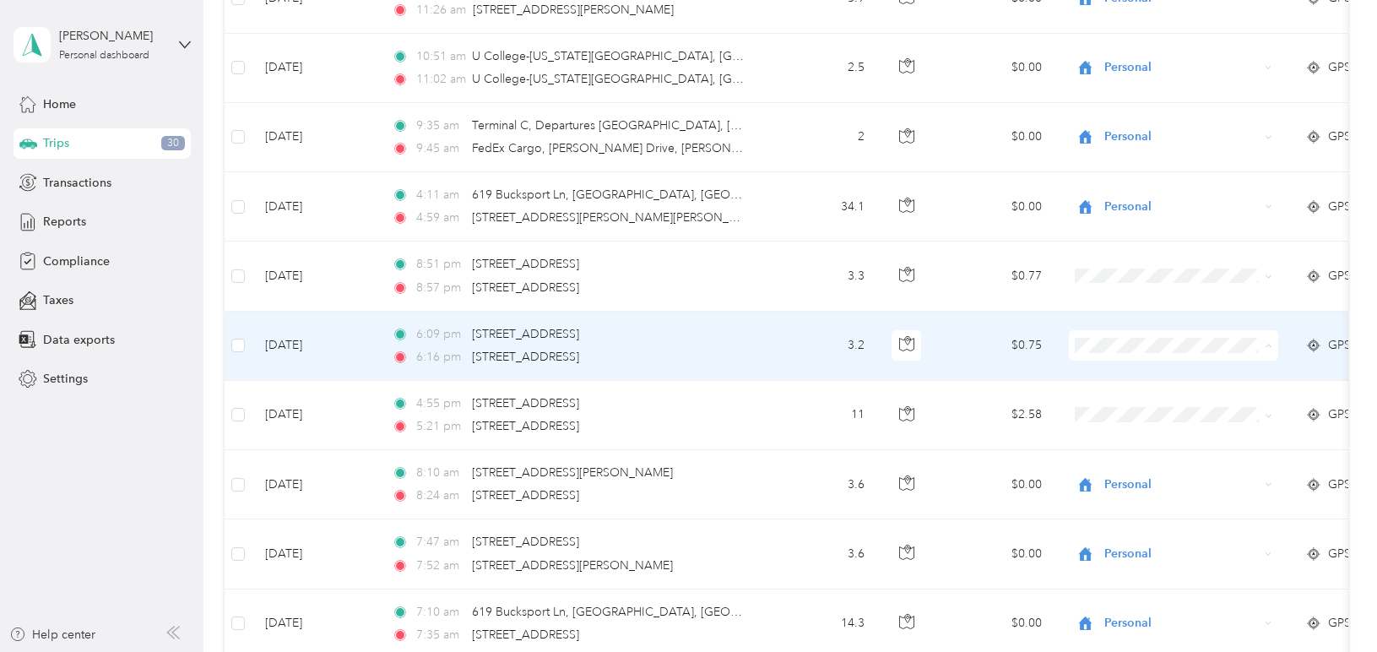
click at [1120, 406] on span "Personal" at bounding box center [1189, 407] width 156 height 18
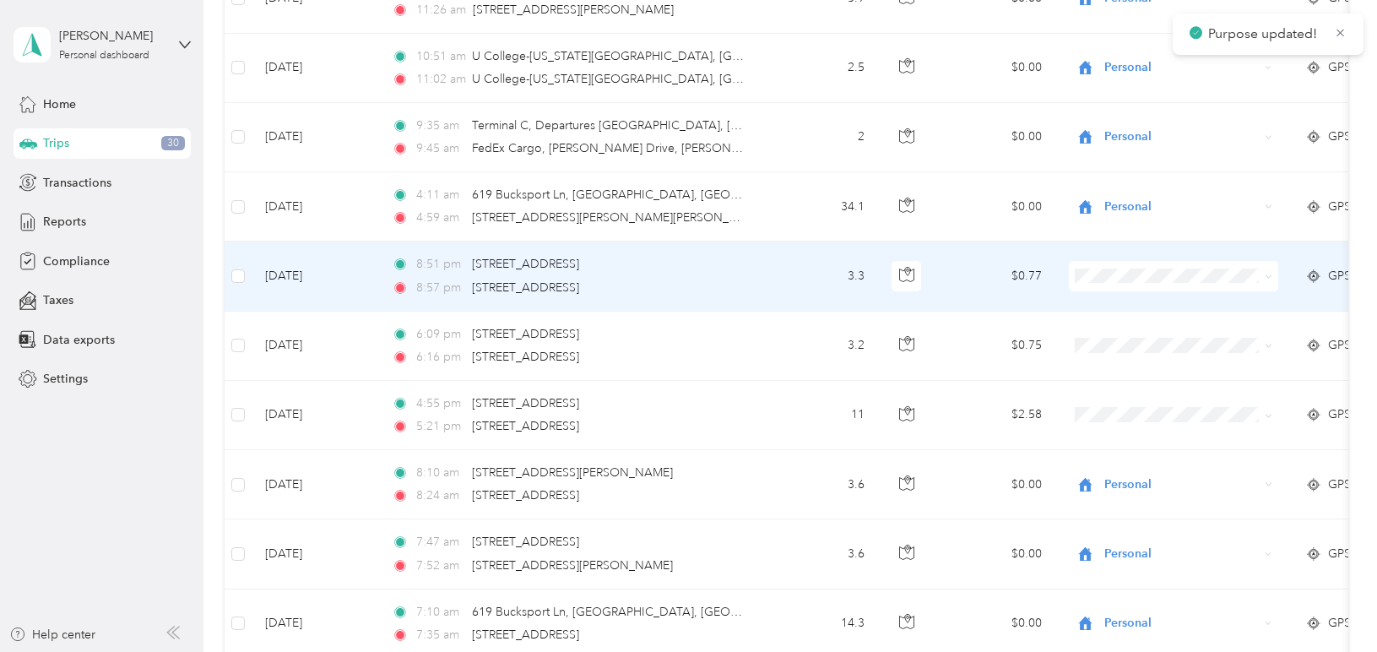
click at [1130, 284] on span at bounding box center [1173, 276] width 209 height 30
click at [1138, 339] on li "Personal" at bounding box center [1173, 337] width 209 height 30
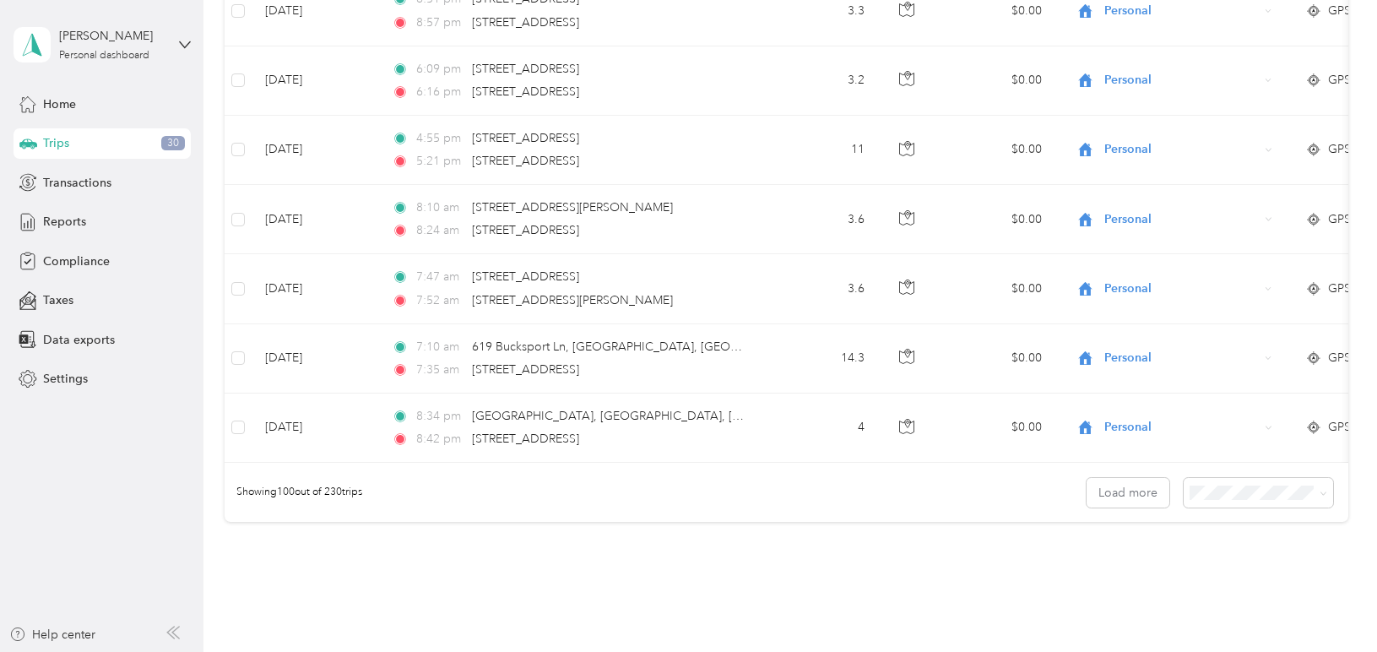
scroll to position [6882, 0]
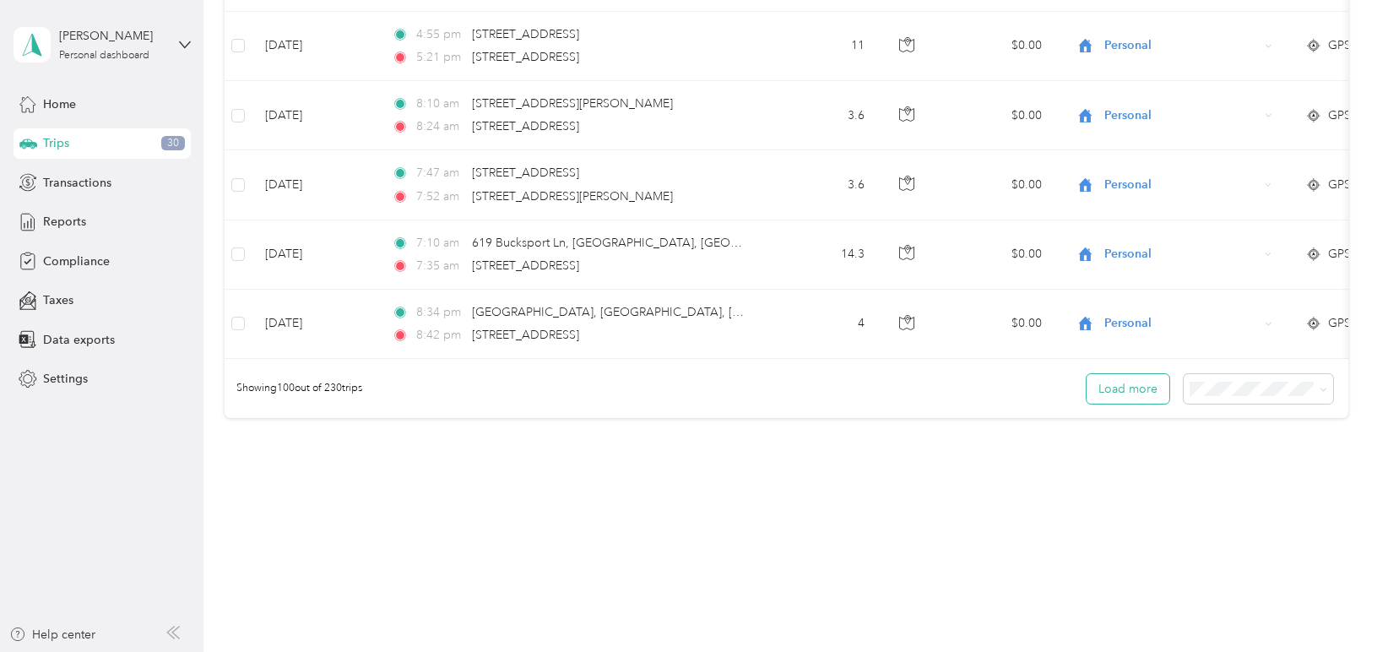
click at [1132, 391] on button "Load more" at bounding box center [1128, 389] width 83 height 30
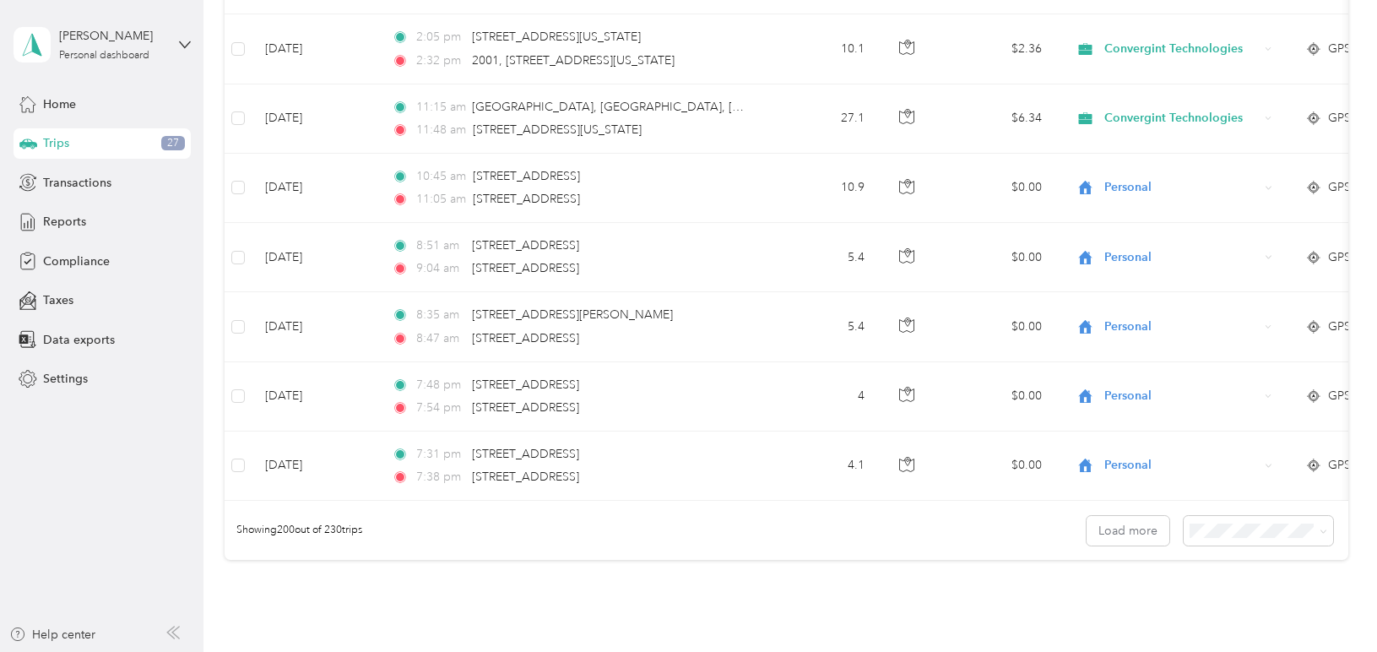
scroll to position [13826, 0]
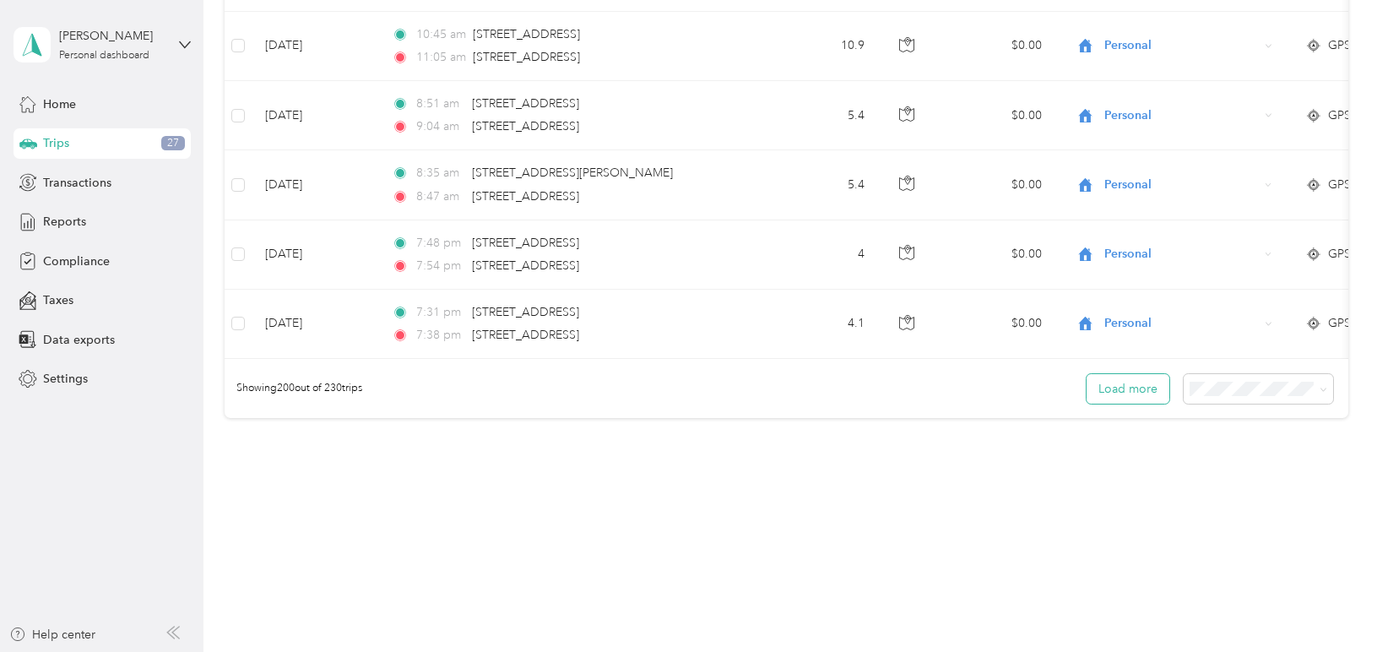
click at [1138, 387] on button "Load more" at bounding box center [1128, 389] width 83 height 30
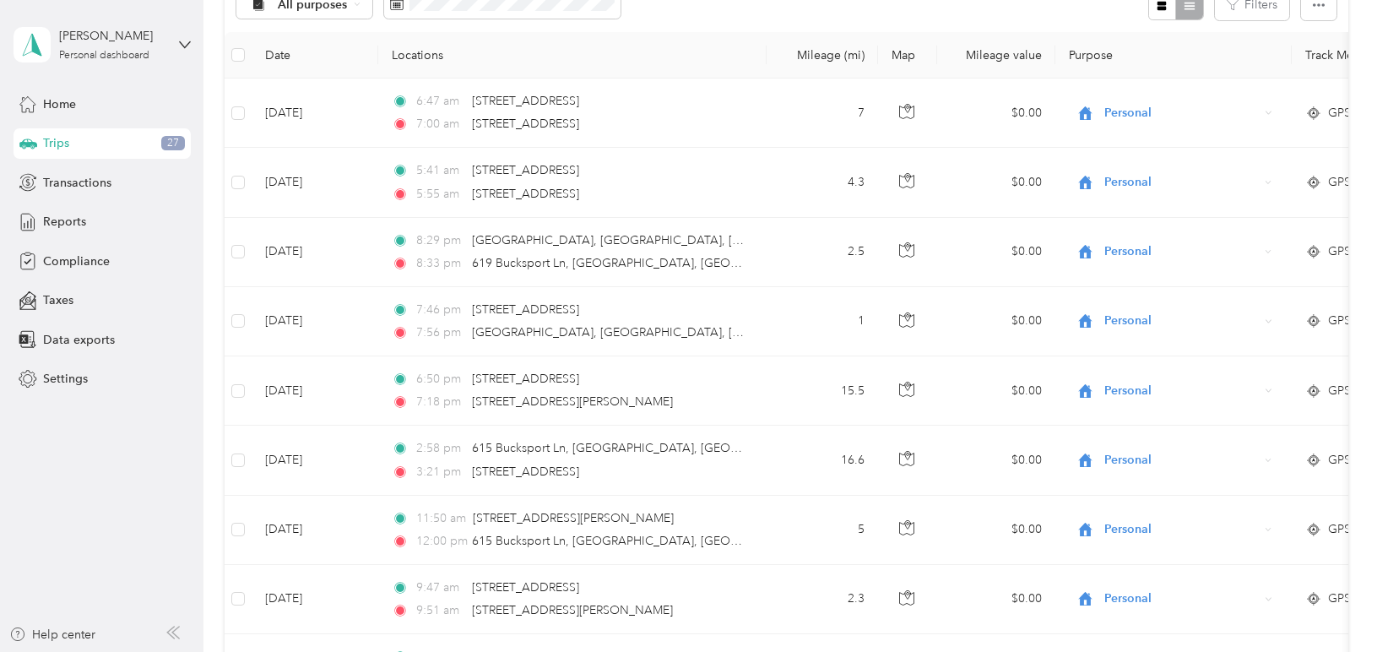
scroll to position [0, 0]
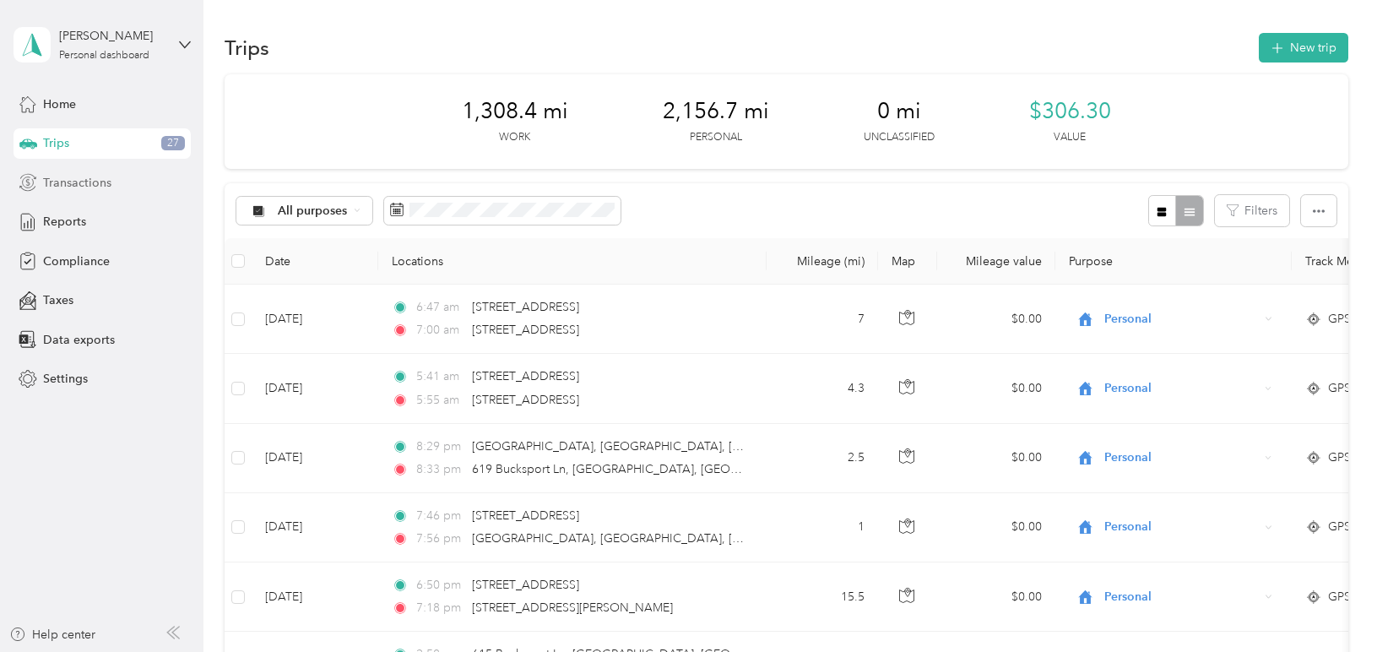
click at [125, 181] on div "Transactions" at bounding box center [102, 182] width 177 height 30
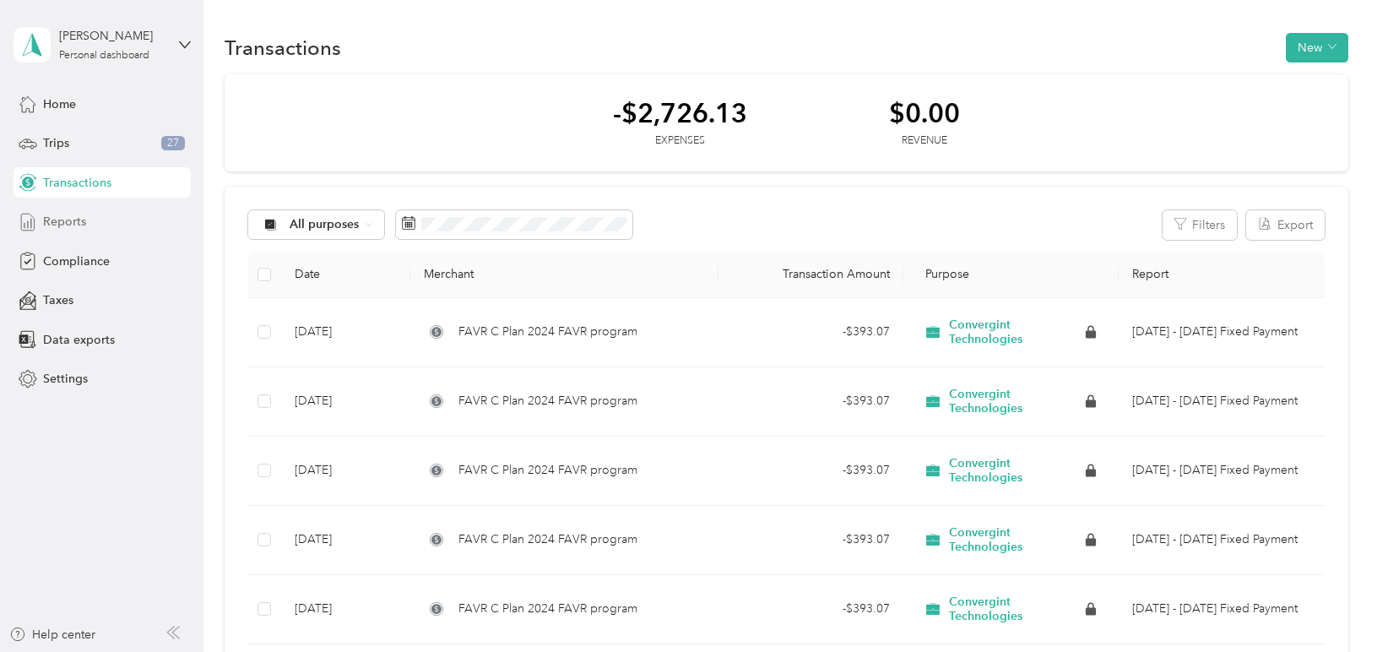
click at [91, 225] on div "Reports" at bounding box center [102, 222] width 177 height 30
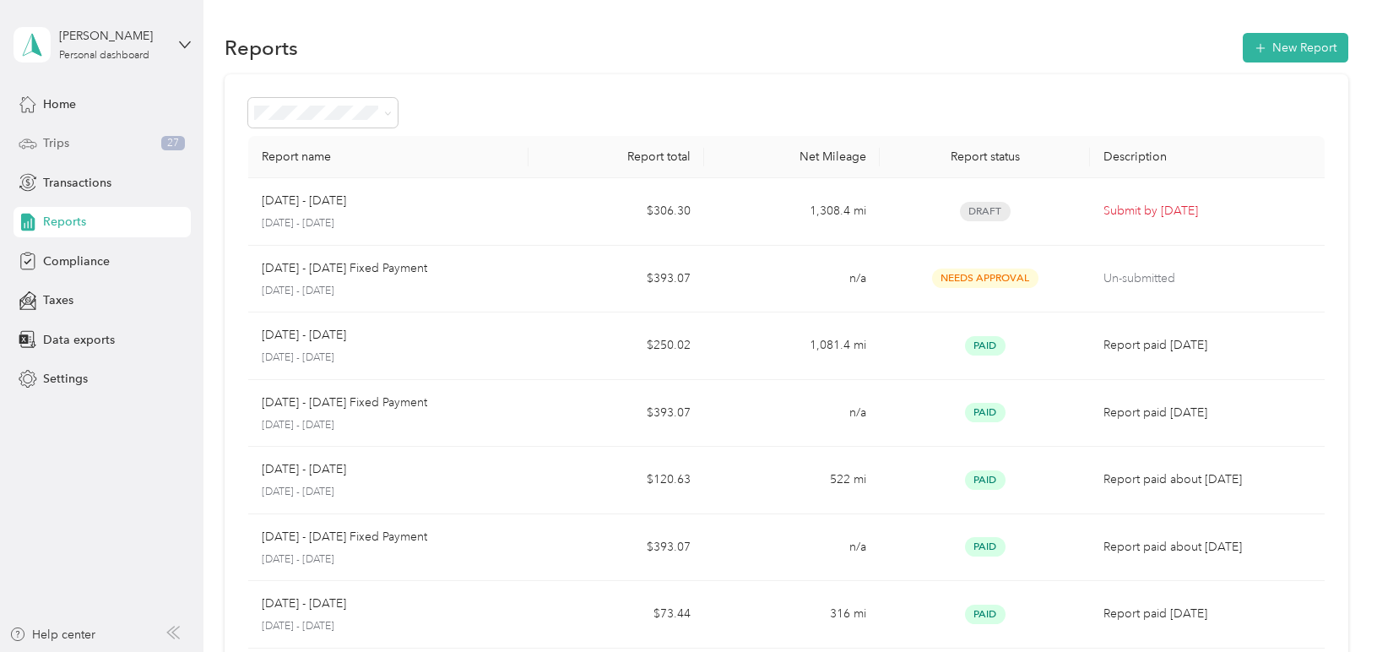
click at [56, 140] on span "Trips" at bounding box center [56, 143] width 26 height 18
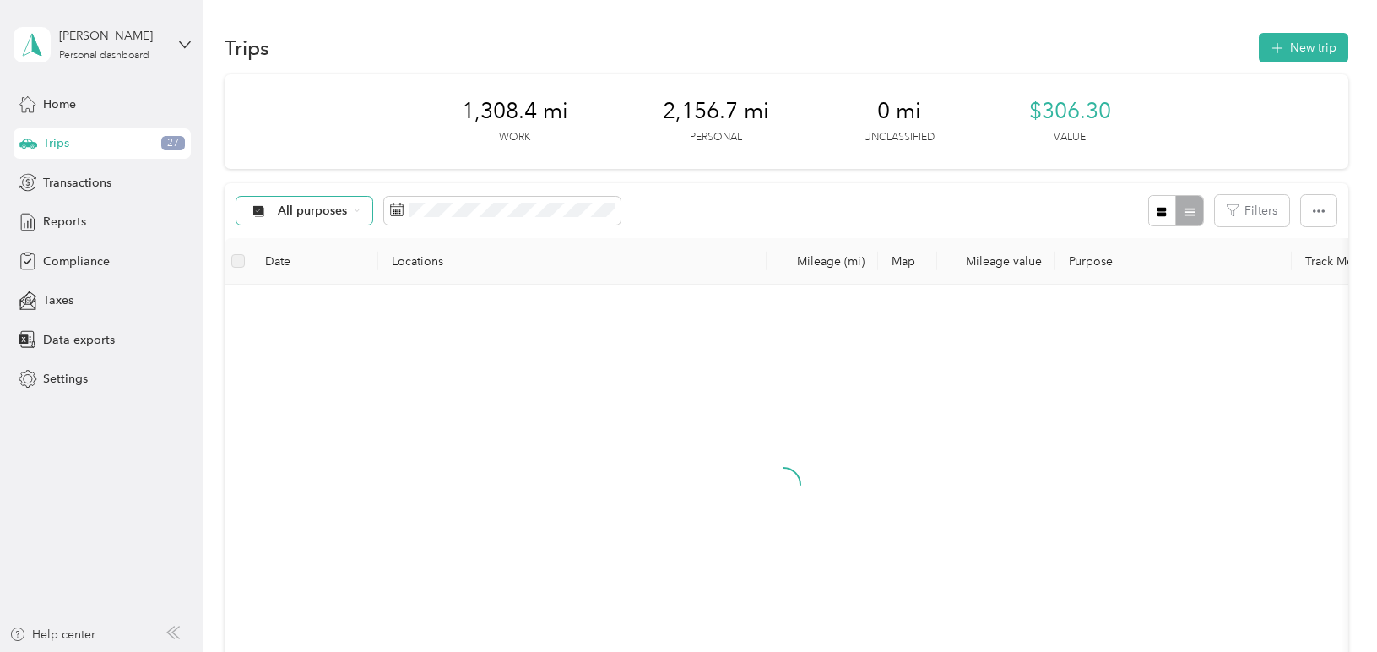
click at [345, 214] on span "All purposes" at bounding box center [313, 211] width 70 height 12
click at [342, 264] on span "Unclassified" at bounding box center [348, 267] width 138 height 18
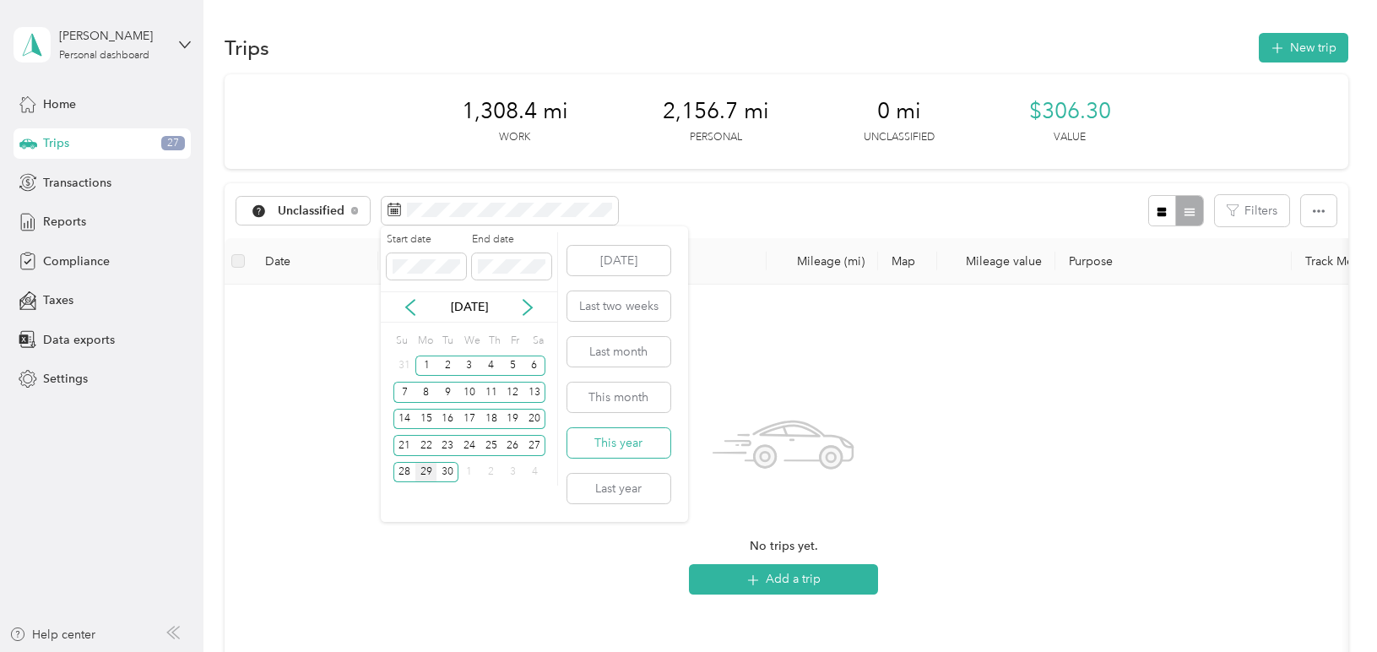
click at [635, 443] on button "This year" at bounding box center [618, 443] width 103 height 30
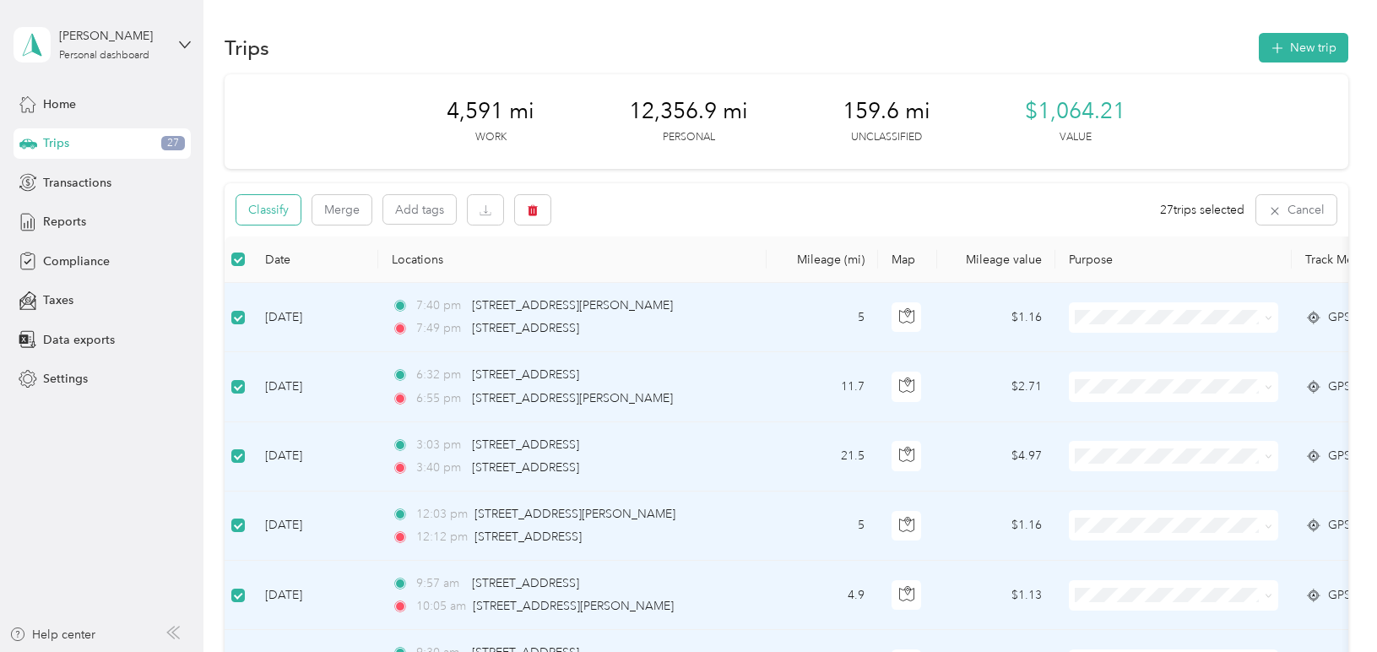
click at [266, 217] on button "Classify" at bounding box center [268, 210] width 64 height 30
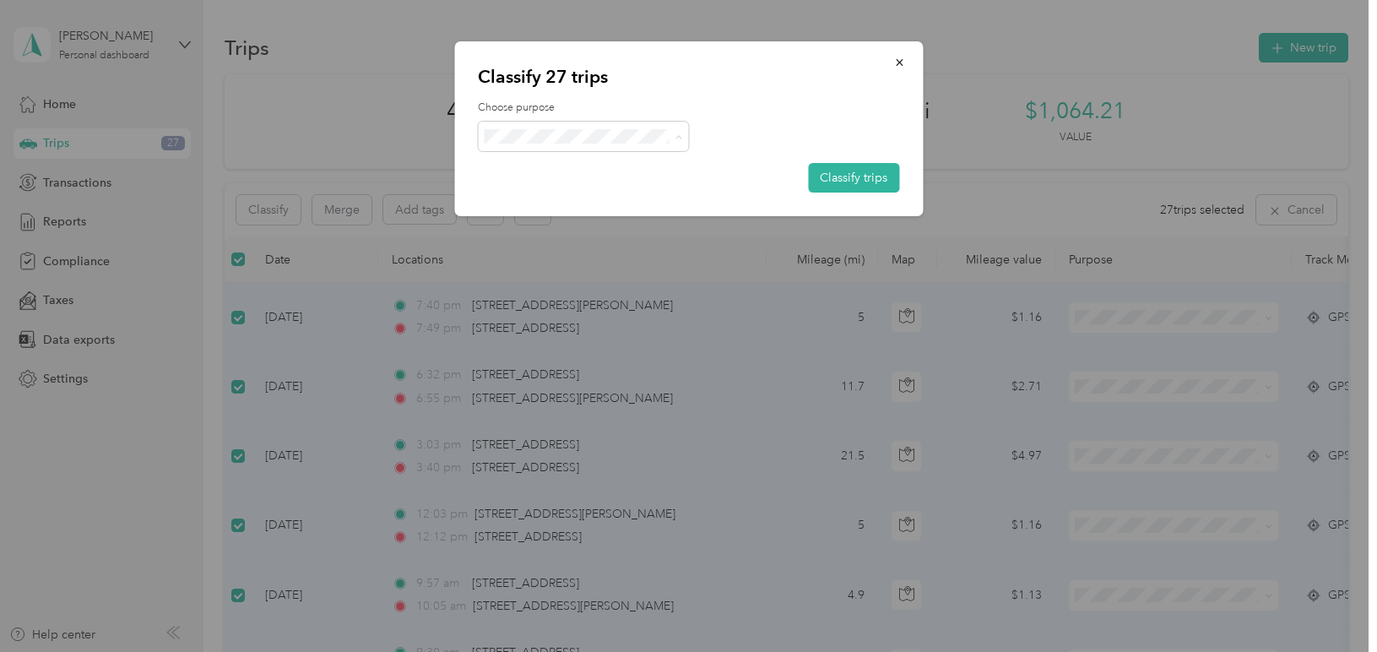
click at [534, 198] on span "Personal" at bounding box center [598, 197] width 157 height 18
click at [899, 63] on icon "button" at bounding box center [899, 63] width 12 height 12
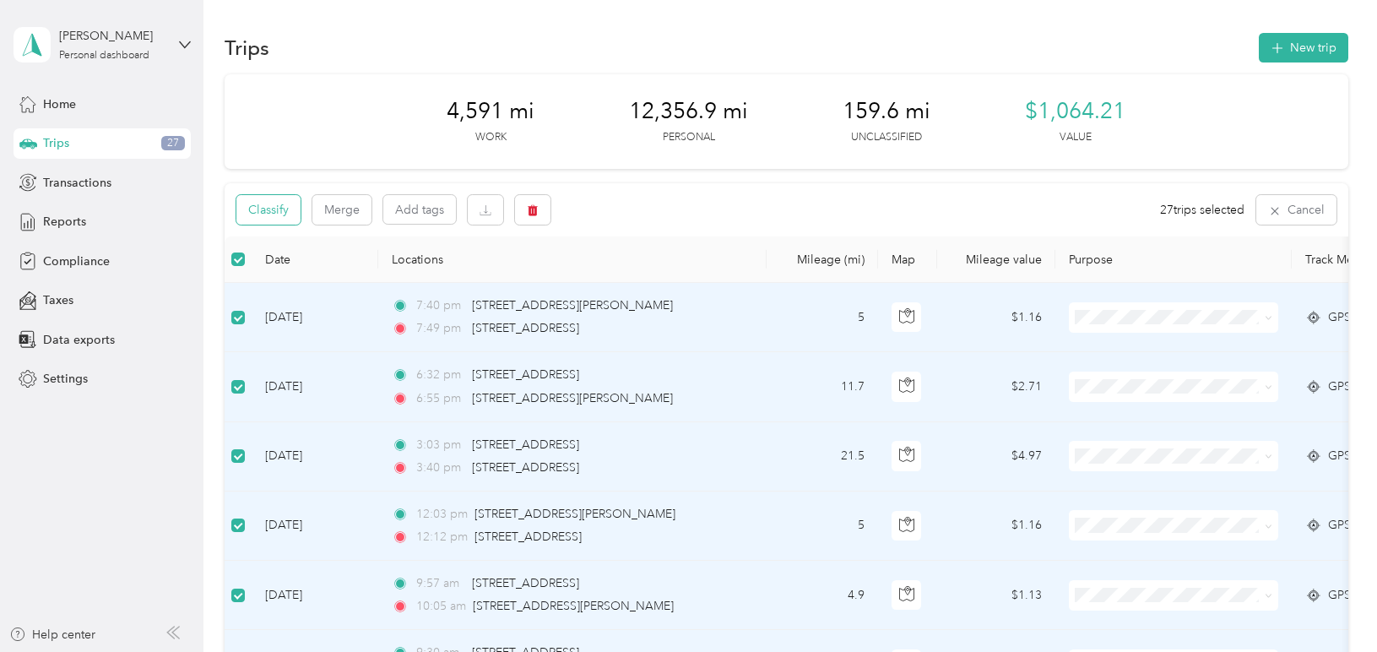
click at [284, 214] on button "Classify" at bounding box center [268, 210] width 64 height 30
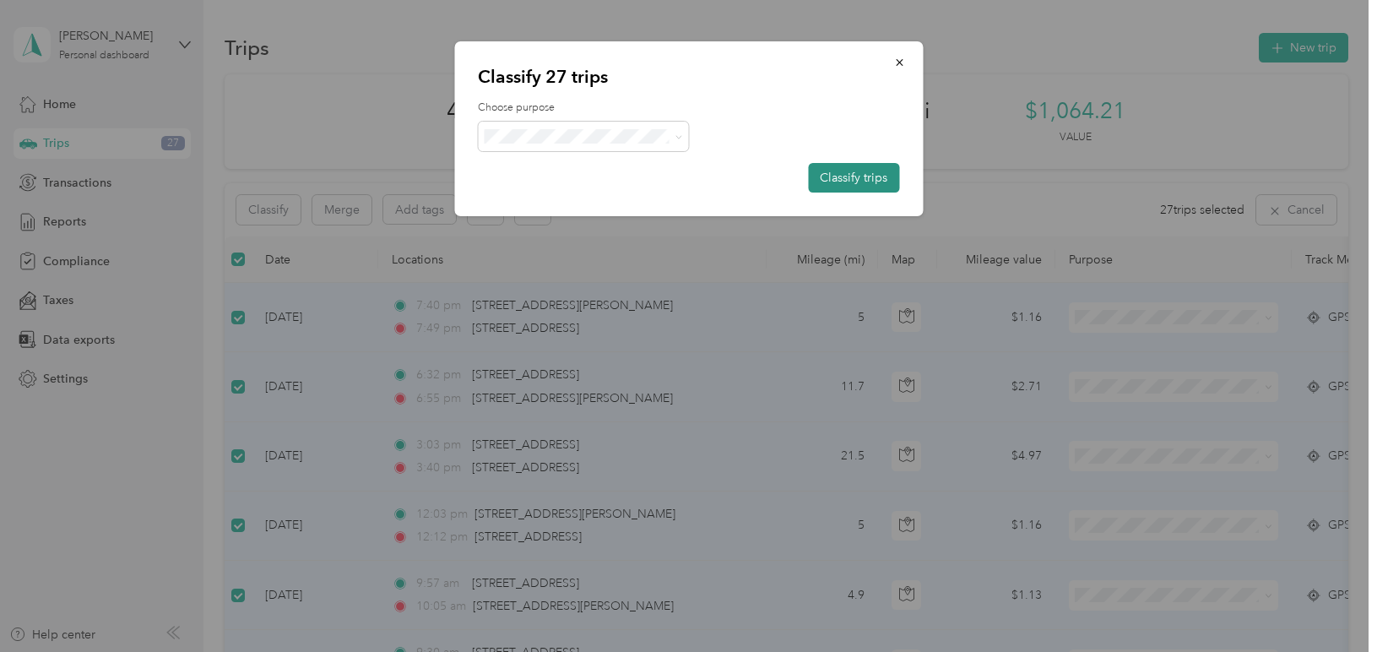
click at [829, 178] on button "Classify trips" at bounding box center [853, 178] width 91 height 30
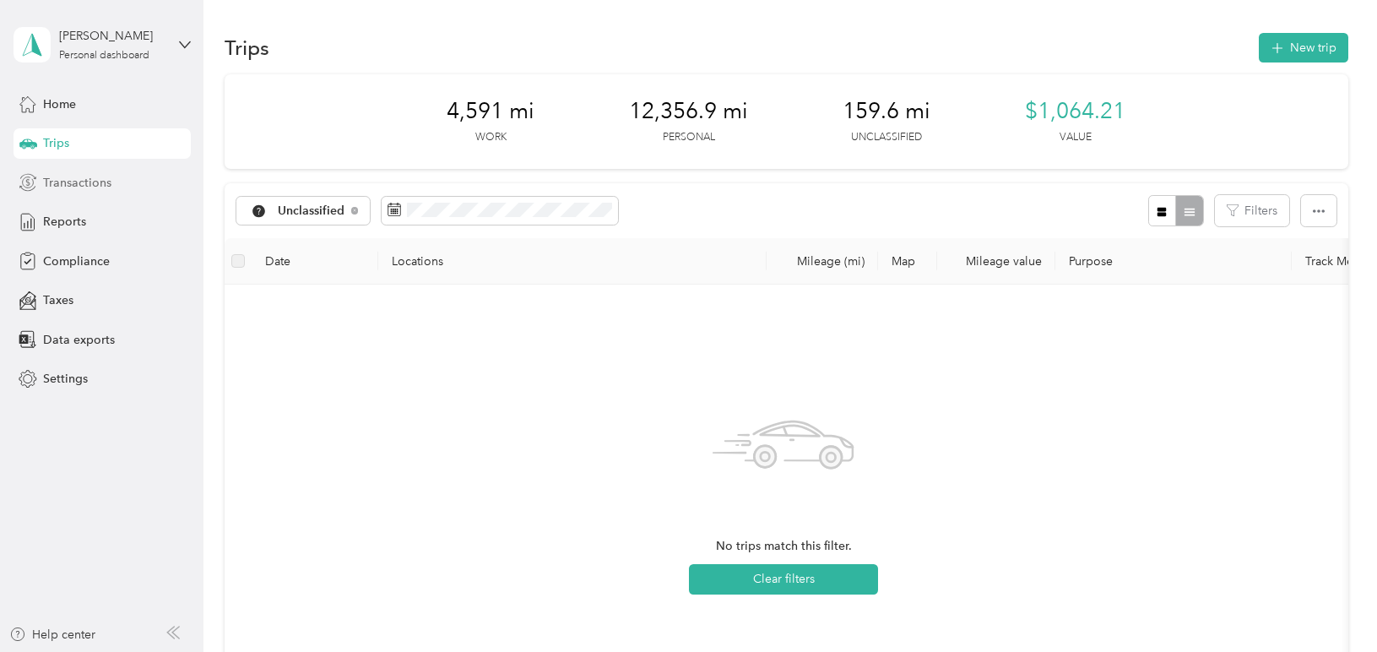
click at [79, 176] on span "Transactions" at bounding box center [77, 183] width 68 height 18
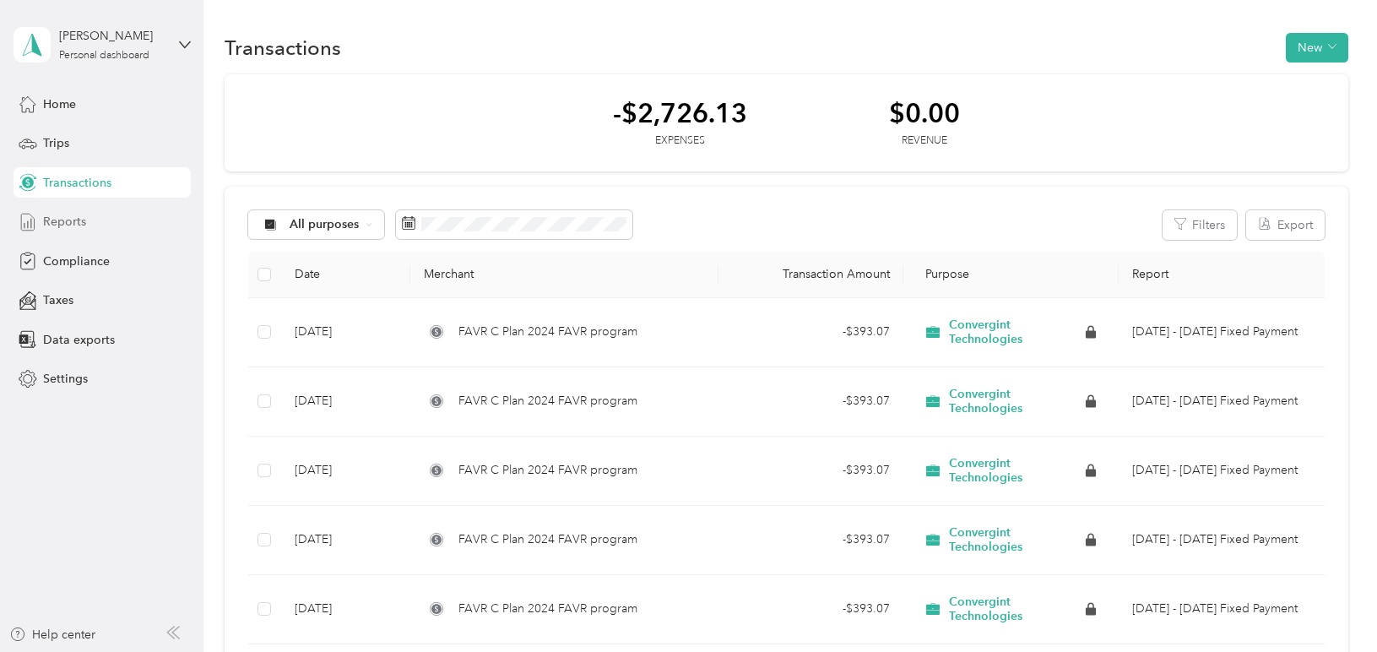
click at [74, 224] on span "Reports" at bounding box center [64, 222] width 43 height 18
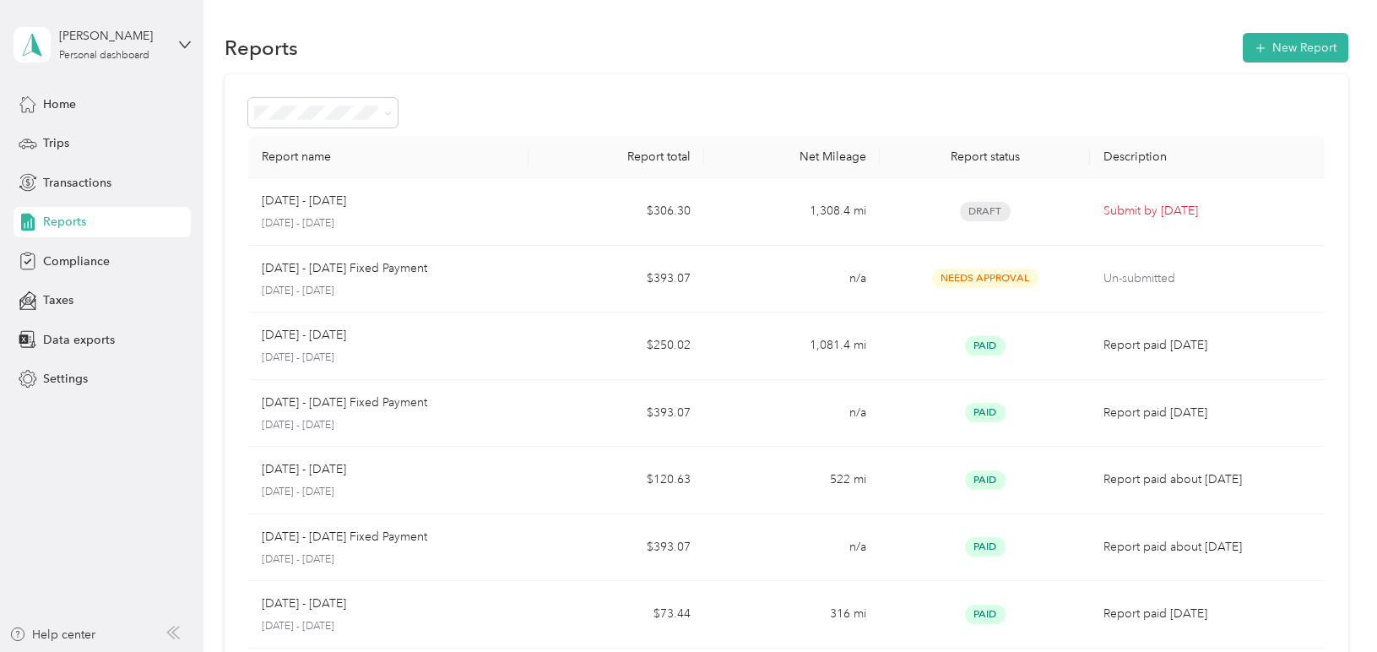
click at [743, 94] on div "Report name Report total Net Mileage Report status Description [DATE] - [DATE] …" at bounding box center [787, 497] width 1124 height 847
drag, startPoint x: 743, startPoint y: 94, endPoint x: 520, endPoint y: 73, distance: 223.9
click at [520, 73] on section "Reports New Report Report name Report total Net Mileage Report status Descripti…" at bounding box center [787, 475] width 1124 height 891
click at [804, 81] on div "Report name Report total Net Mileage Report status Description [DATE] - [DATE] …" at bounding box center [787, 497] width 1124 height 847
